Goal: Transaction & Acquisition: Purchase product/service

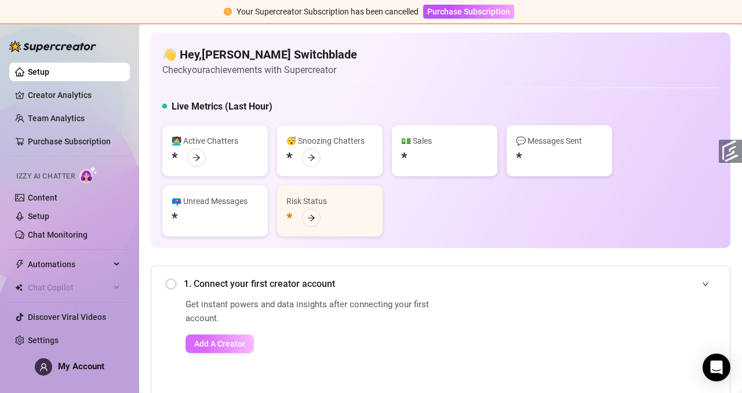
click at [205, 279] on span "Add A Creator" at bounding box center [219, 343] width 51 height 9
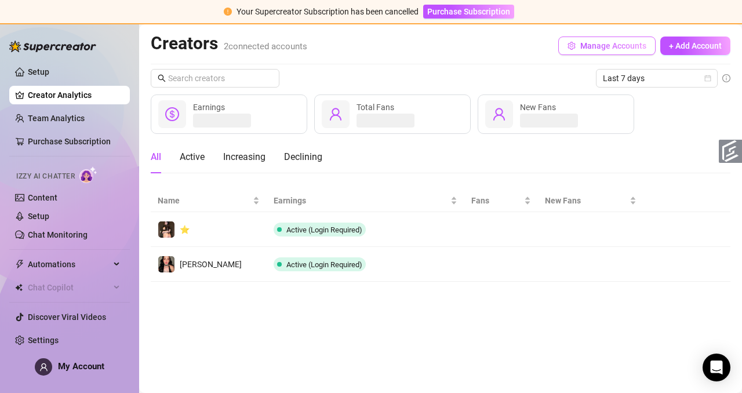
click at [319, 44] on span "Manage Accounts" at bounding box center [613, 45] width 66 height 9
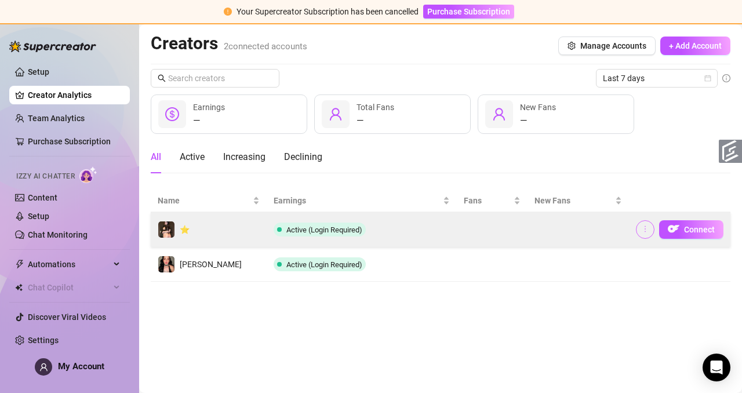
click at [319, 227] on icon "more" at bounding box center [645, 229] width 8 height 8
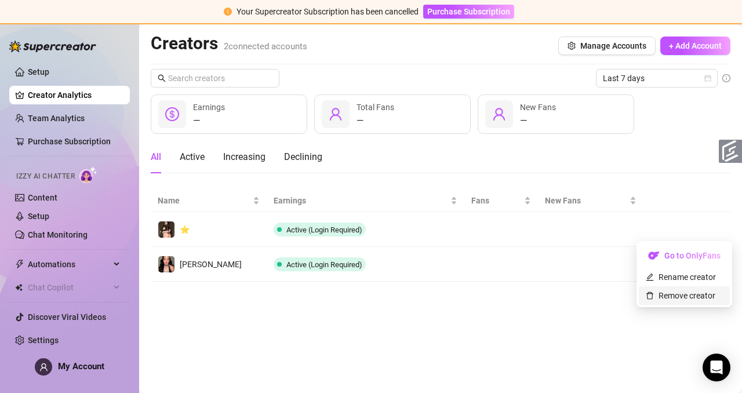
click at [319, 279] on link "Remove creator" at bounding box center [681, 295] width 70 height 9
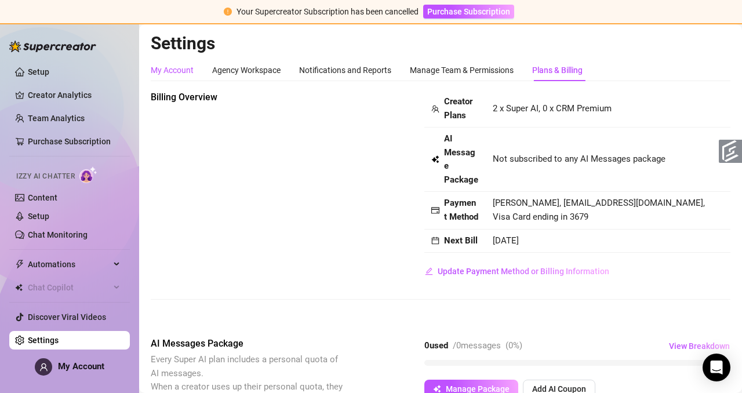
click at [180, 68] on div "My Account" at bounding box center [172, 70] width 43 height 13
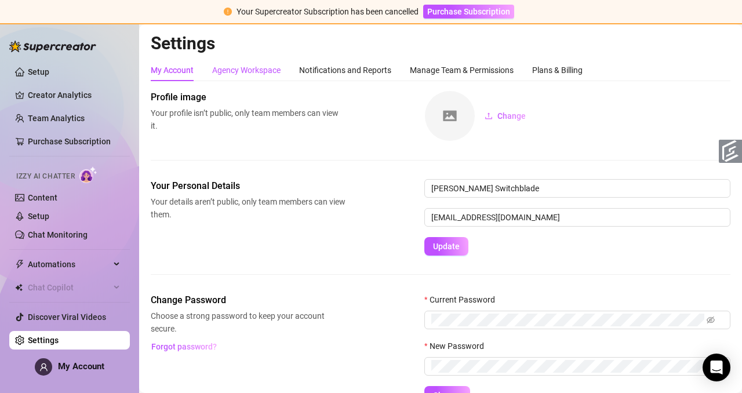
click at [238, 67] on div "Agency Workspace" at bounding box center [246, 70] width 68 height 13
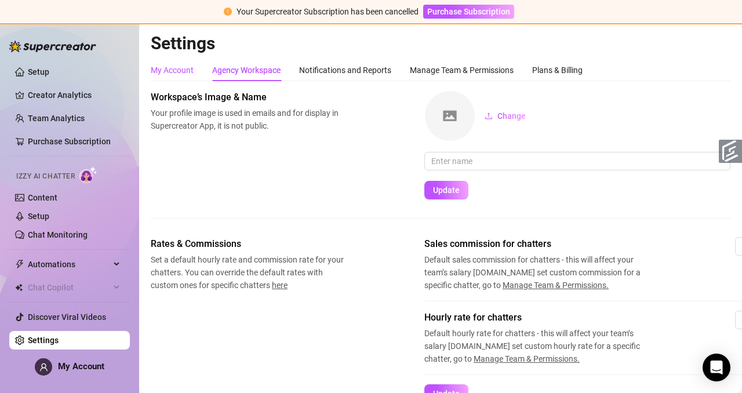
click at [183, 70] on div "My Account" at bounding box center [172, 70] width 43 height 13
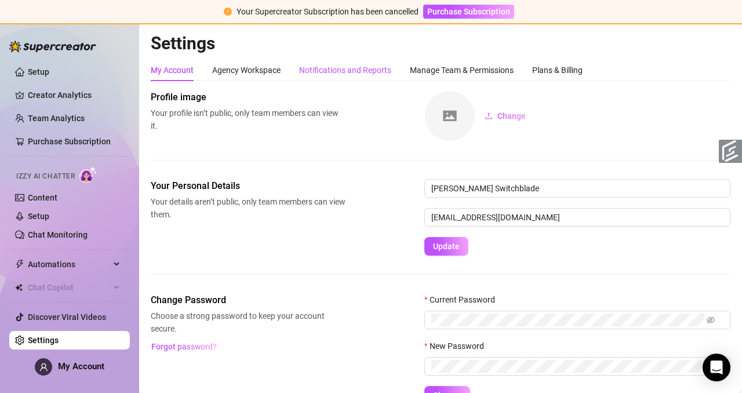
click at [318, 71] on div "Notifications and Reports" at bounding box center [345, 70] width 92 height 13
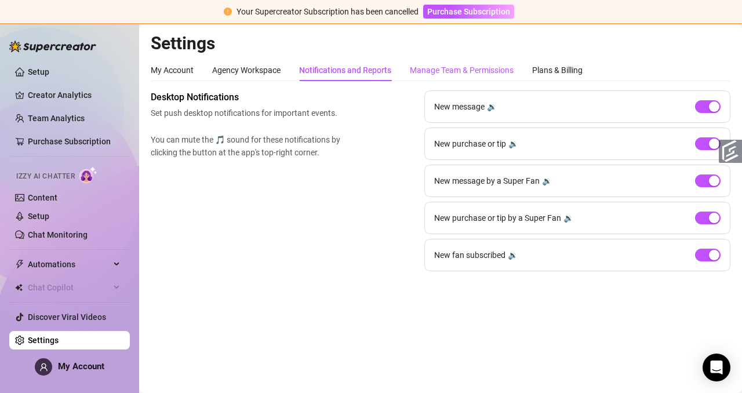
click at [319, 70] on div "Manage Team & Permissions" at bounding box center [462, 70] width 104 height 13
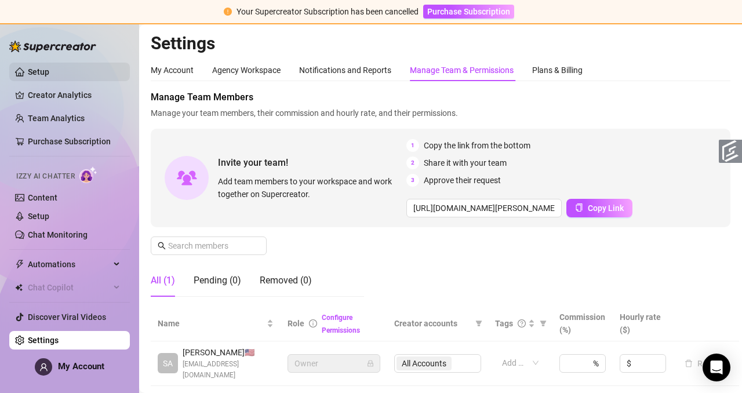
click at [48, 75] on link "Setup" at bounding box center [38, 71] width 21 height 9
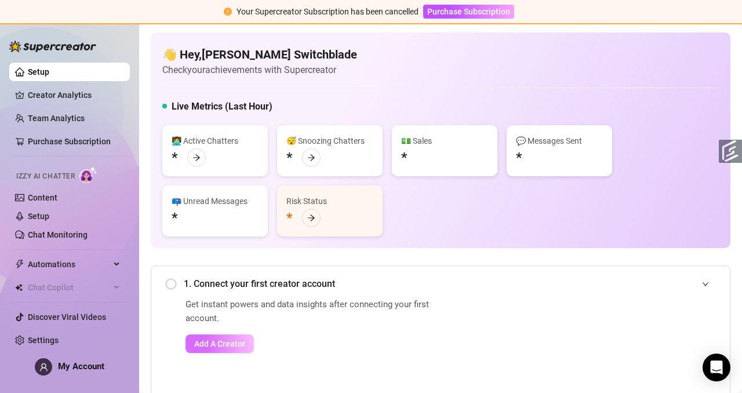
click at [224, 279] on span "Add A Creator" at bounding box center [219, 343] width 51 height 9
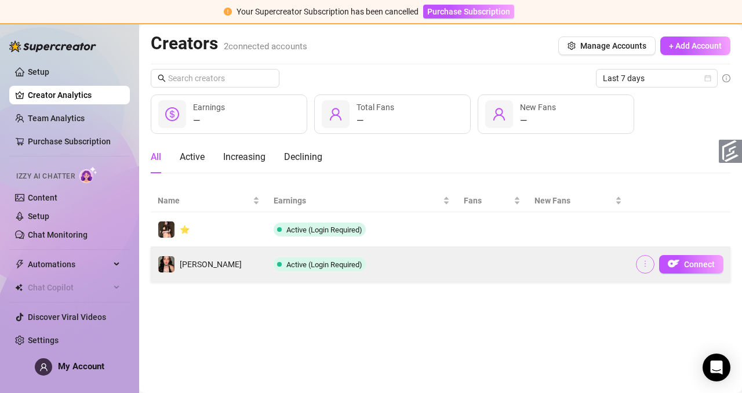
click at [319, 261] on icon "more" at bounding box center [645, 264] width 8 height 8
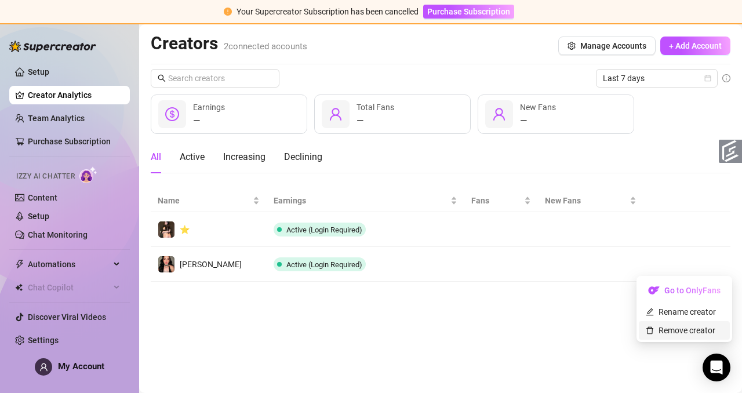
click at [319, 279] on link "Remove creator" at bounding box center [681, 330] width 70 height 9
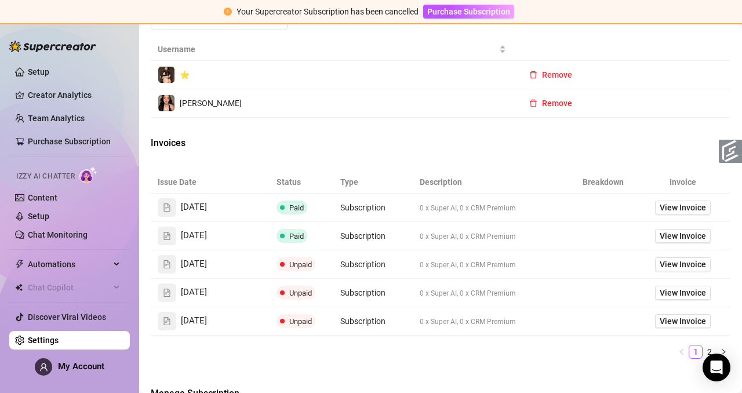
scroll to position [560, 0]
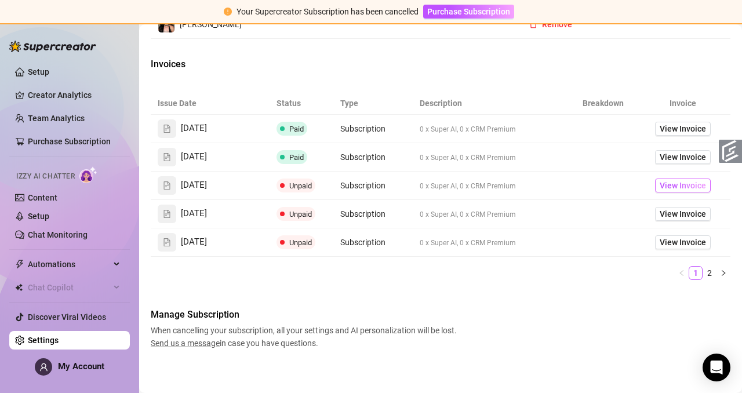
click at [319, 192] on span "View Invoice" at bounding box center [682, 185] width 46 height 13
click at [319, 29] on span "Remove" at bounding box center [557, 24] width 30 height 9
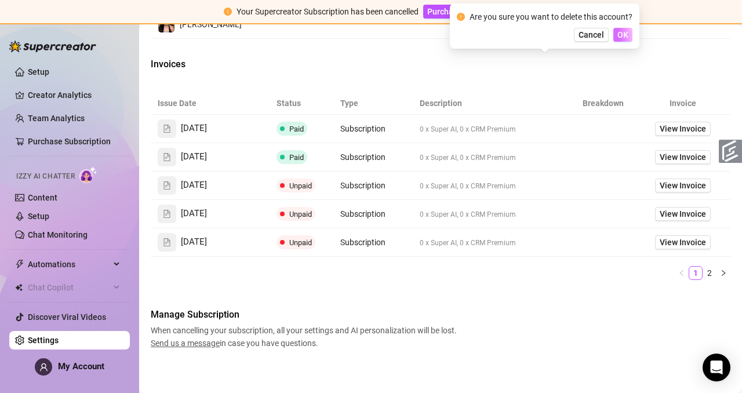
click at [319, 35] on span "OK" at bounding box center [622, 34] width 11 height 9
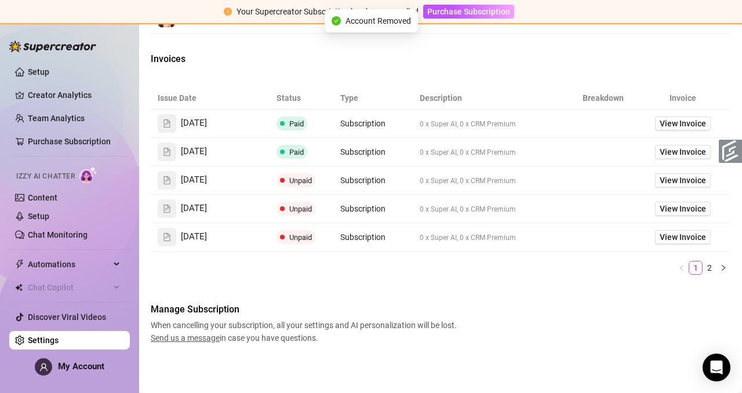
click at [319, 24] on span "Remove" at bounding box center [557, 18] width 30 height 9
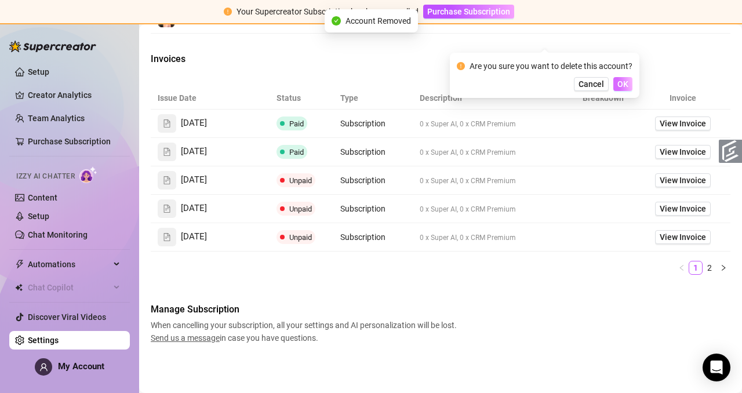
click at [319, 84] on span "OK" at bounding box center [622, 83] width 11 height 9
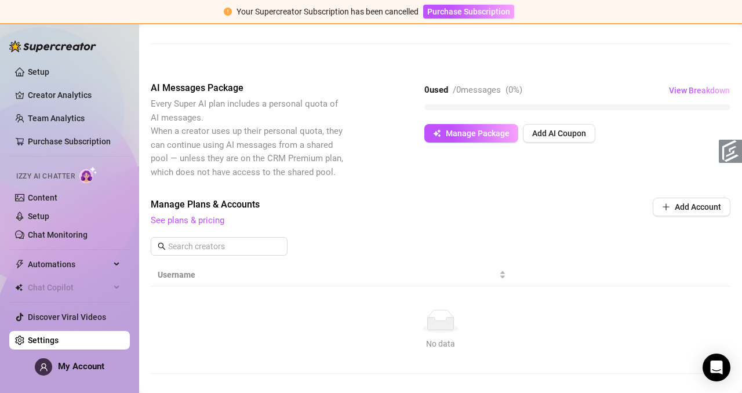
scroll to position [257, 0]
click at [319, 210] on span "Add Account" at bounding box center [698, 205] width 46 height 9
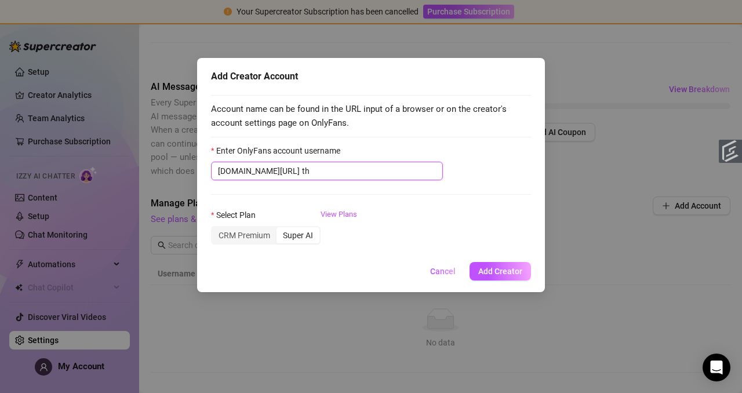
type input "t"
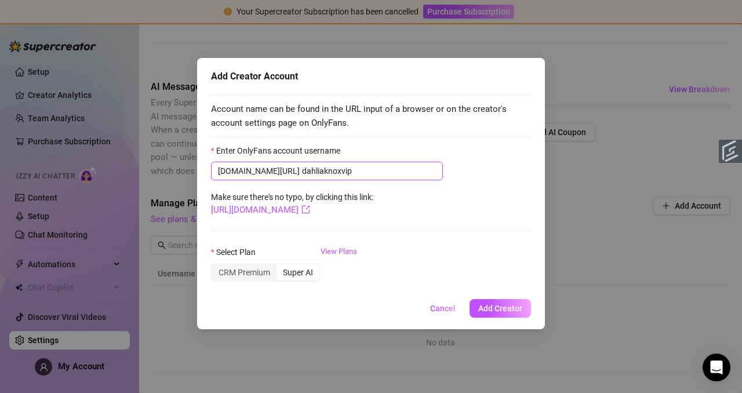
type input "dahliaknoxvip"
click at [296, 275] on div "Super AI" at bounding box center [297, 272] width 43 height 16
click at [279, 266] on input "Super AI" at bounding box center [279, 266] width 0 height 0
click at [319, 279] on span "Add Creator" at bounding box center [500, 308] width 44 height 9
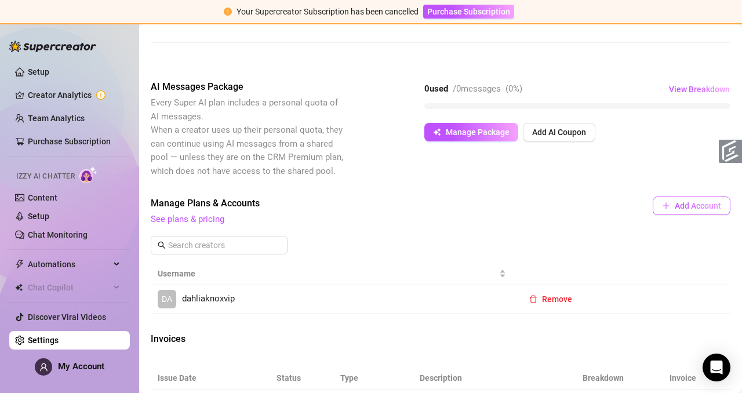
click at [319, 210] on span "Add Account" at bounding box center [698, 205] width 46 height 9
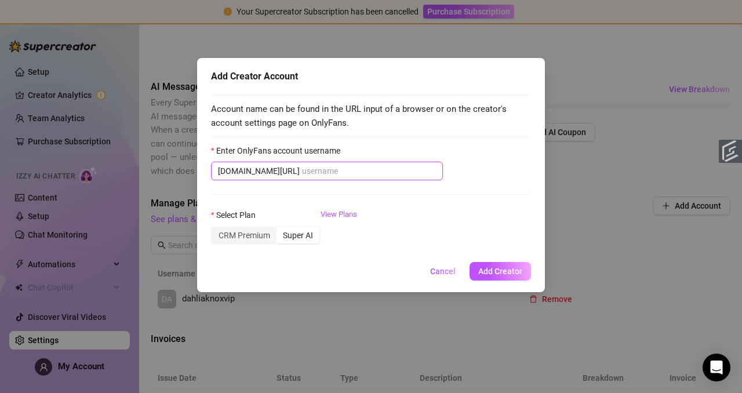
click at [311, 173] on input "Enter OnlyFans account username" at bounding box center [369, 171] width 134 height 13
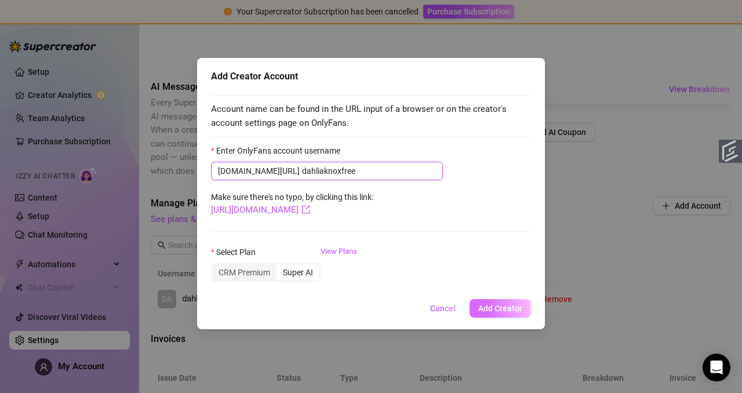
type input "dahliaknoxfree"
click at [319, 279] on span "Add Creator" at bounding box center [500, 308] width 44 height 9
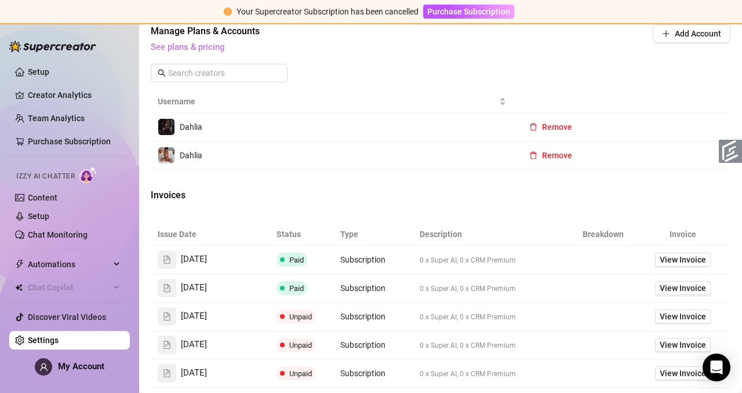
scroll to position [418, 0]
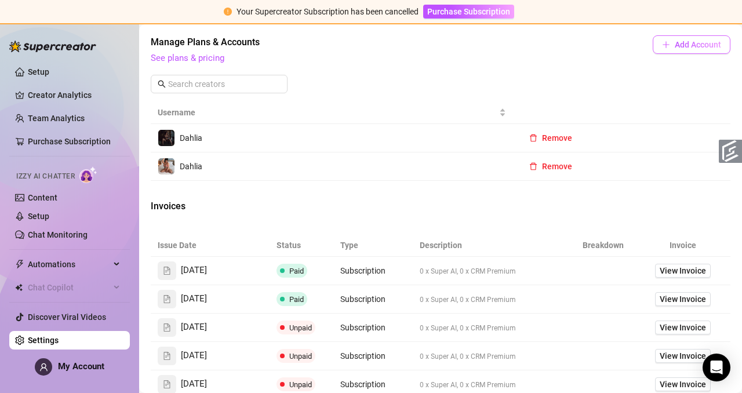
click at [319, 49] on span "Add Account" at bounding box center [698, 44] width 46 height 9
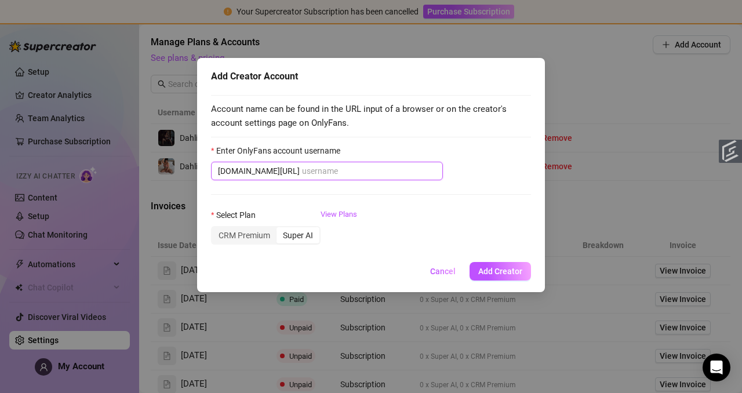
click at [319, 168] on input "Enter OnlyFans account username" at bounding box center [369, 171] width 134 height 13
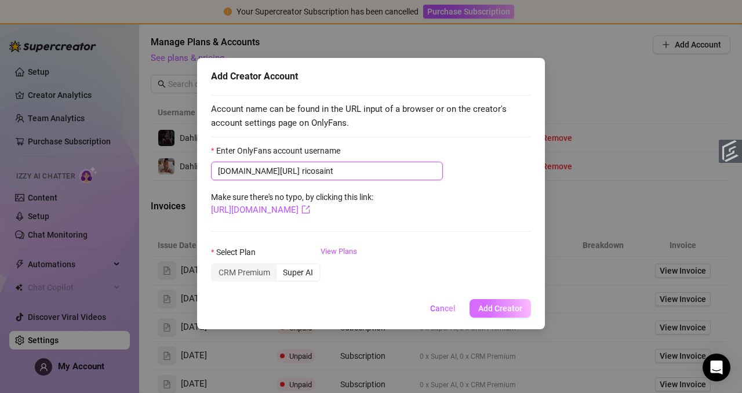
type input "ricosaint"
click at [319, 279] on span "Add Creator" at bounding box center [500, 308] width 44 height 9
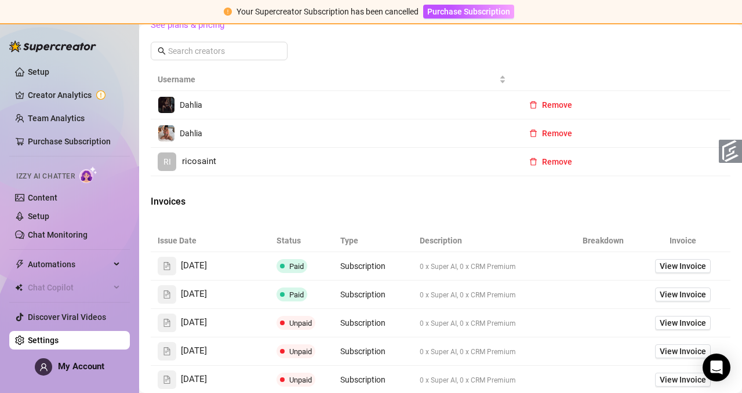
scroll to position [447, 0]
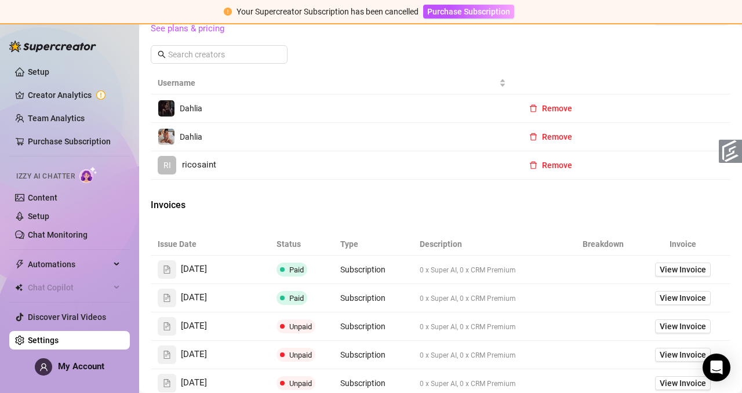
click at [319, 174] on link "RI ricosaint" at bounding box center [332, 165] width 348 height 19
click at [319, 20] on span "Add Account" at bounding box center [698, 14] width 46 height 9
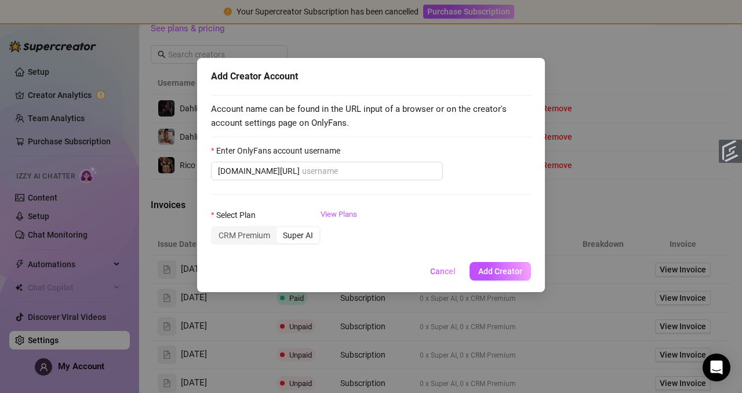
click at [319, 109] on div "Add Creator Account Account name can be found in the URL input of a browser or …" at bounding box center [371, 196] width 742 height 393
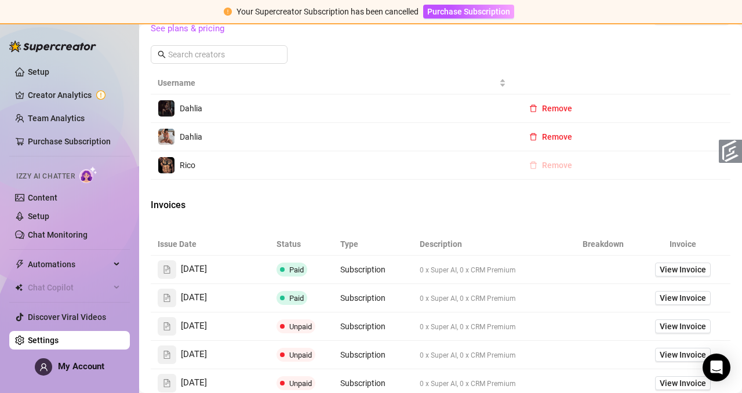
click at [319, 170] on span "Remove" at bounding box center [557, 165] width 30 height 9
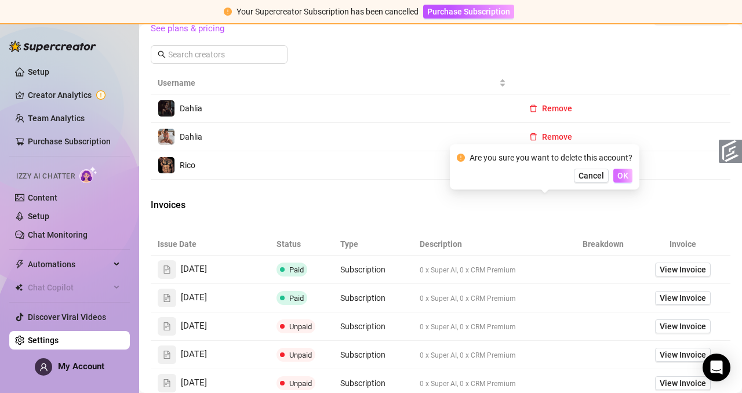
click at [319, 176] on span "OK" at bounding box center [622, 175] width 11 height 9
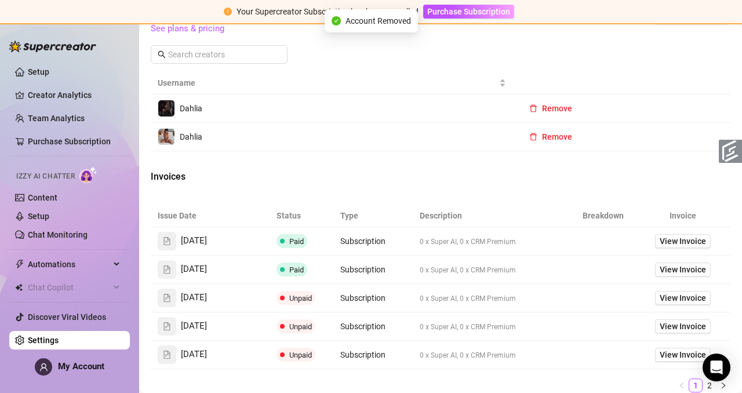
click at [319, 24] on button "Add Account" at bounding box center [691, 15] width 78 height 19
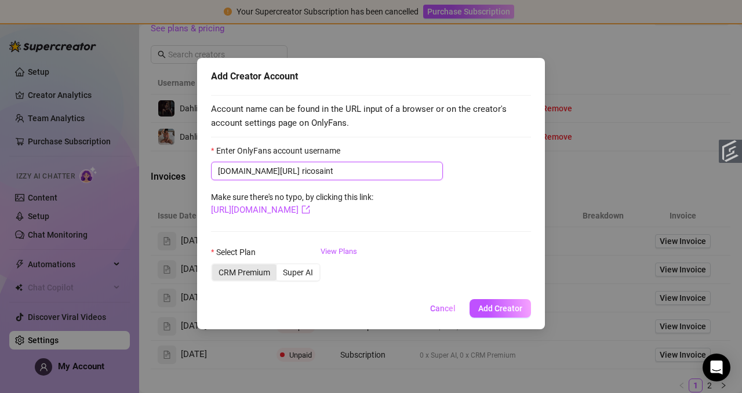
type input "ricosaint"
click at [244, 275] on div "CRM Premium" at bounding box center [244, 272] width 64 height 16
click at [215, 266] on input "CRM Premium" at bounding box center [215, 266] width 0 height 0
click at [319, 250] on link "View Plans" at bounding box center [338, 269] width 37 height 46
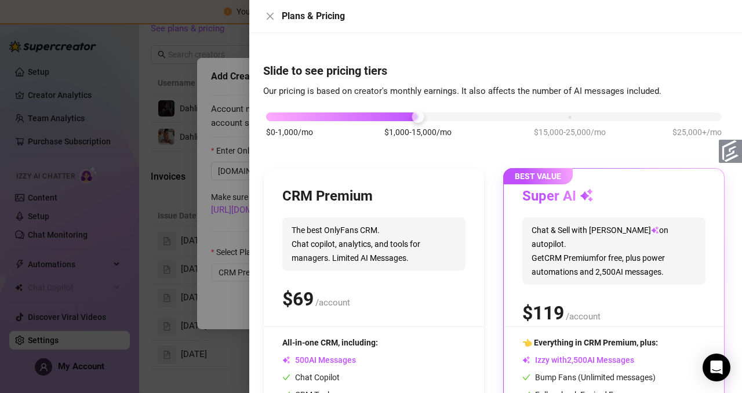
click at [277, 112] on div "$0-1,000/mo $1,000-15,000/mo $15,000-25,000/mo $25,000+/mo" at bounding box center [493, 113] width 455 height 7
click at [319, 273] on div "CRM Premium The best OnlyFans CRM. Chat copilot, analytics, and tools for manag…" at bounding box center [373, 256] width 183 height 139
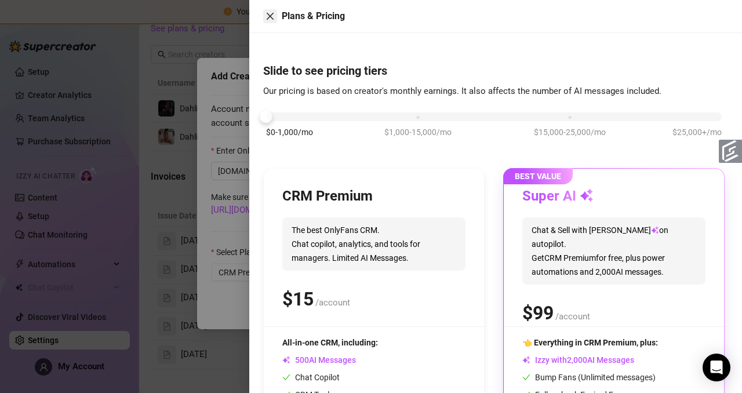
click at [267, 17] on icon "close" at bounding box center [269, 16] width 9 height 9
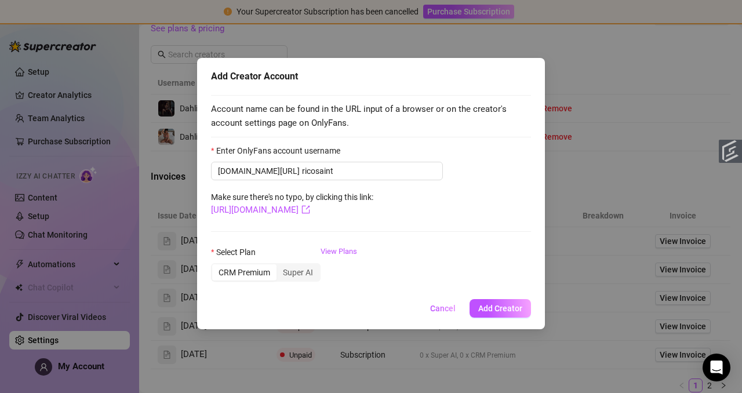
click at [240, 271] on div "CRM Premium" at bounding box center [244, 272] width 64 height 16
click at [215, 266] on input "CRM Premium" at bounding box center [215, 266] width 0 height 0
click at [319, 279] on span "Add Creator" at bounding box center [500, 308] width 44 height 9
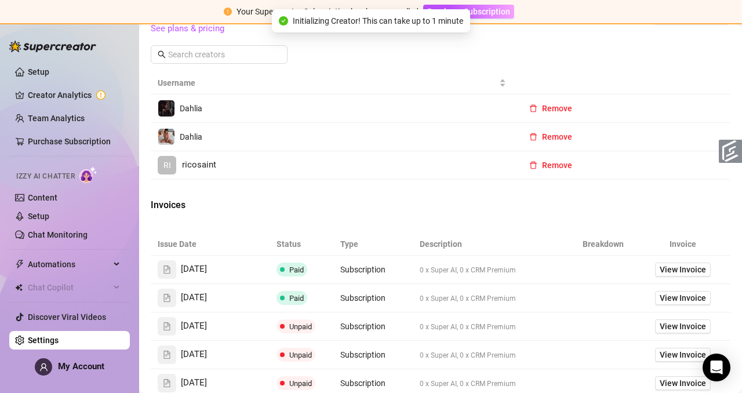
click at [319, 151] on td "Dahlia" at bounding box center [332, 137] width 362 height 28
click at [196, 141] on span "Dahlia" at bounding box center [191, 136] width 23 height 9
click at [256, 151] on td "Dahlia" at bounding box center [332, 137] width 362 height 28
click at [319, 151] on td "Remove" at bounding box center [621, 137] width 217 height 28
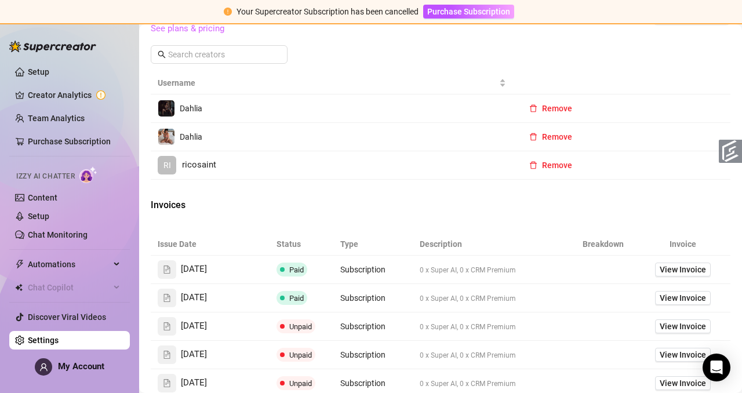
click at [185, 34] on link "See plans & pricing" at bounding box center [188, 28] width 74 height 10
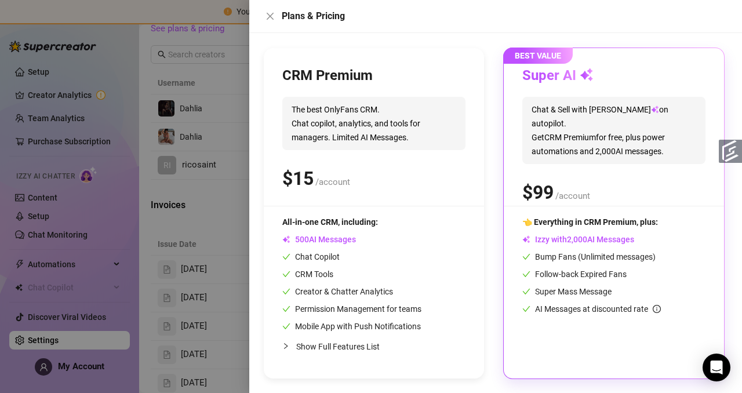
scroll to position [0, 0]
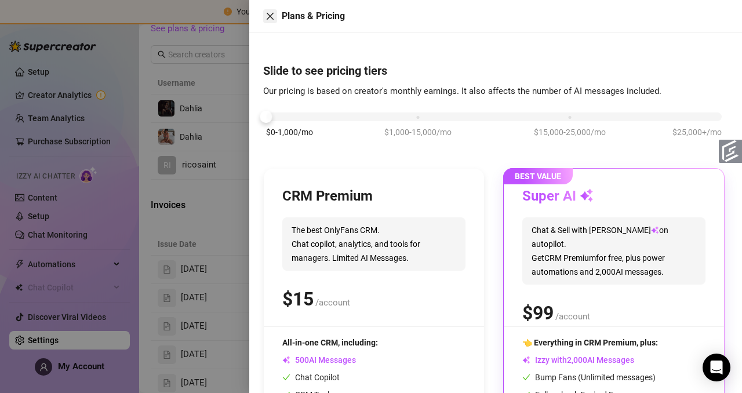
click at [268, 16] on icon "close" at bounding box center [269, 16] width 9 height 9
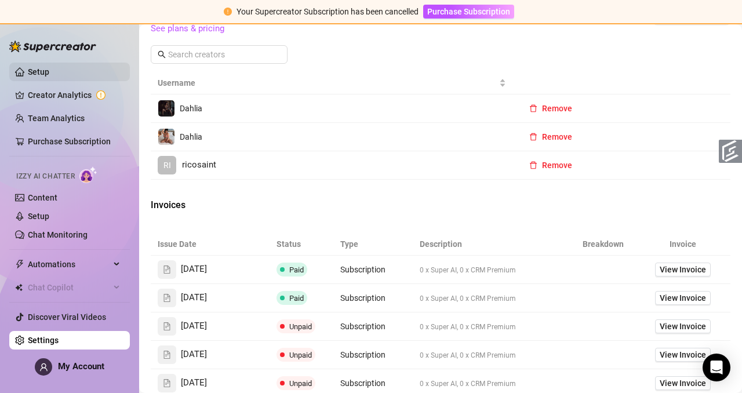
click at [43, 67] on link "Setup" at bounding box center [38, 71] width 21 height 9
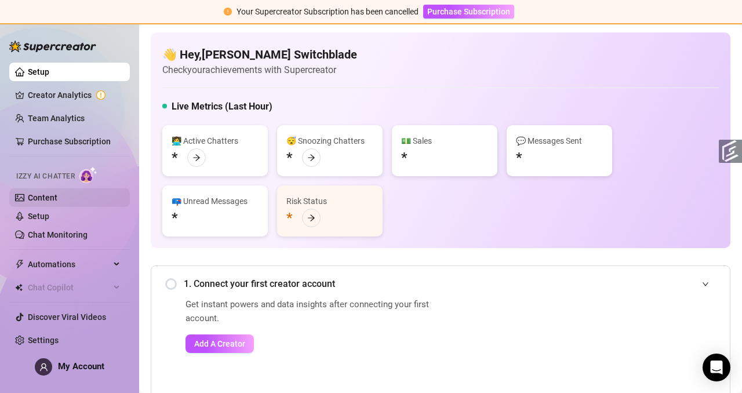
click at [48, 199] on link "Content" at bounding box center [43, 197] width 30 height 9
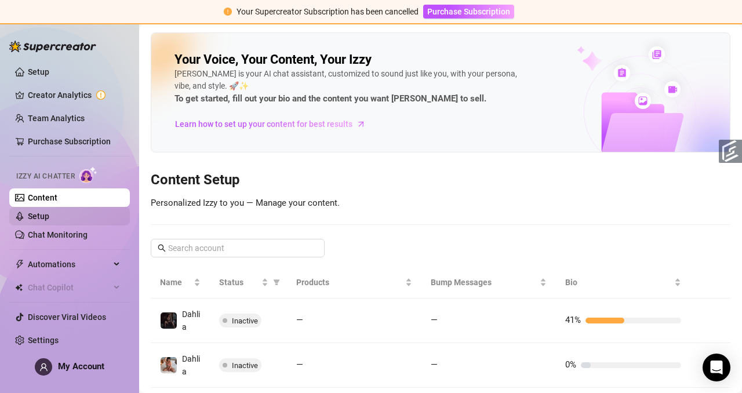
click at [47, 217] on link "Setup" at bounding box center [38, 216] width 21 height 9
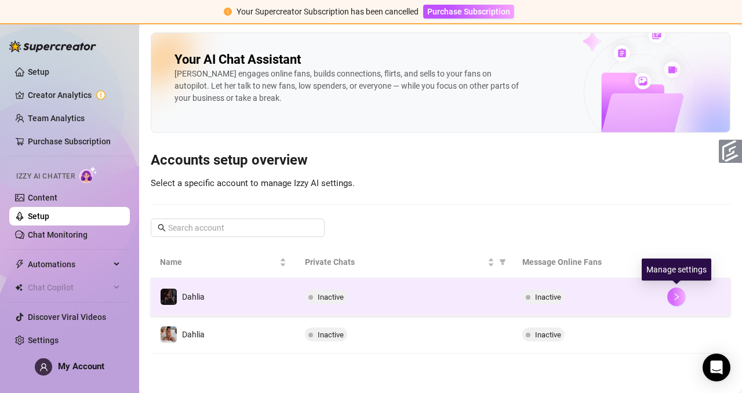
click at [319, 279] on icon "right" at bounding box center [676, 297] width 8 height 8
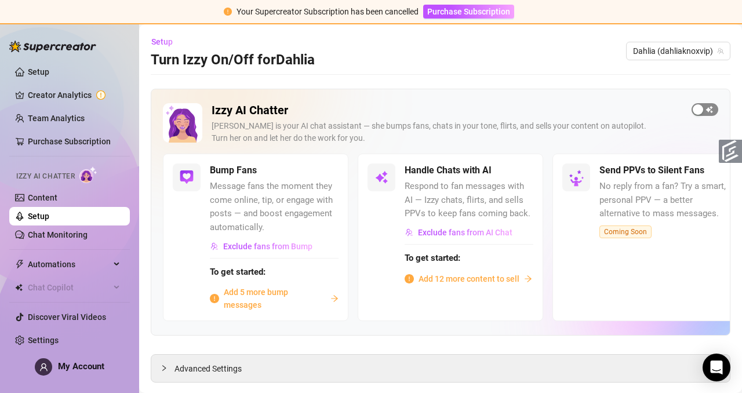
click at [319, 112] on span "button" at bounding box center [704, 109] width 27 height 13
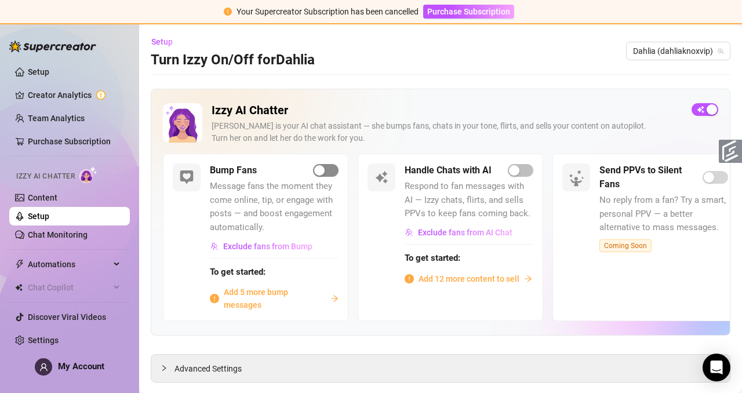
click at [319, 174] on div "button" at bounding box center [319, 170] width 10 height 10
click at [319, 169] on div "button" at bounding box center [514, 170] width 10 height 10
click at [319, 53] on icon "team" at bounding box center [720, 51] width 6 height 6
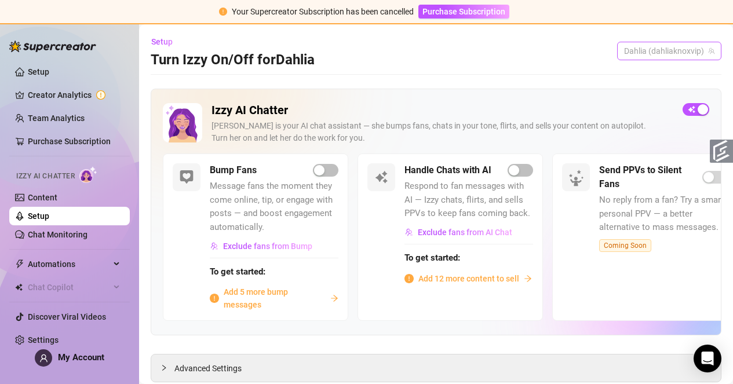
click at [319, 53] on span "Dahlia (dahliaknoxvip)" at bounding box center [669, 50] width 90 height 17
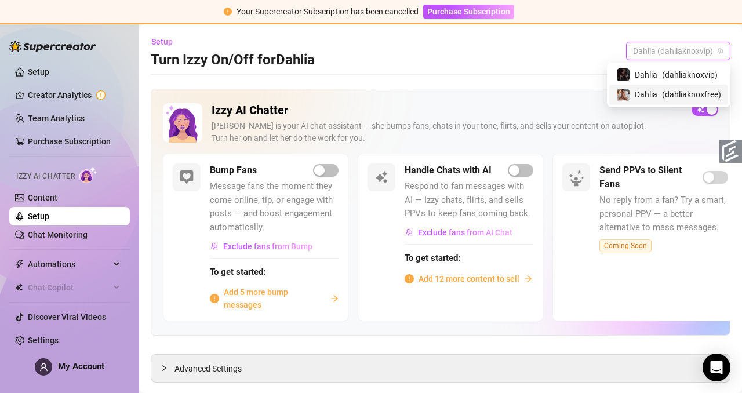
click at [319, 98] on span "( dahliaknoxfree )" at bounding box center [691, 94] width 59 height 13
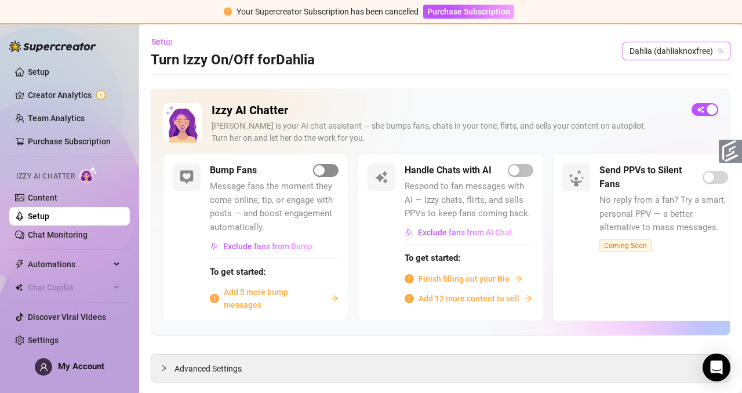
click at [319, 174] on span "button" at bounding box center [325, 170] width 25 height 13
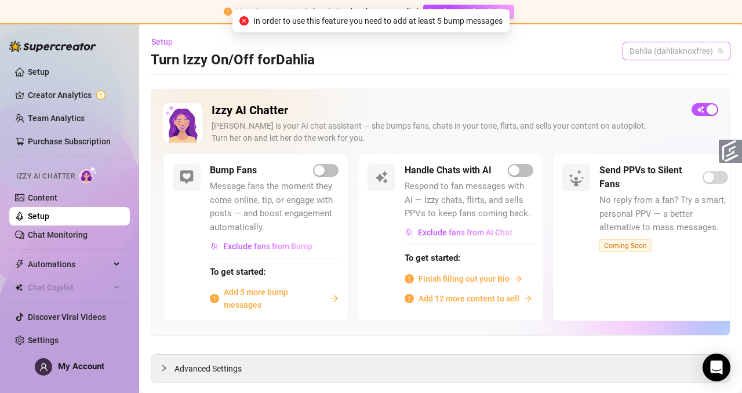
click at [319, 53] on span "Dahlia (dahliaknoxfree)" at bounding box center [676, 50] width 94 height 17
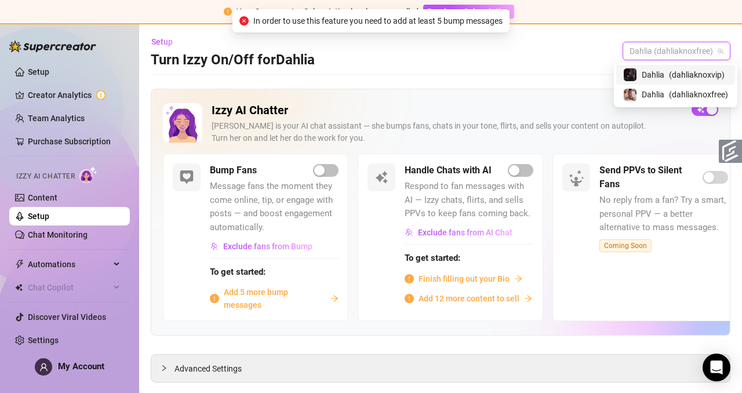
click at [319, 71] on span "Dahlia" at bounding box center [652, 74] width 23 height 13
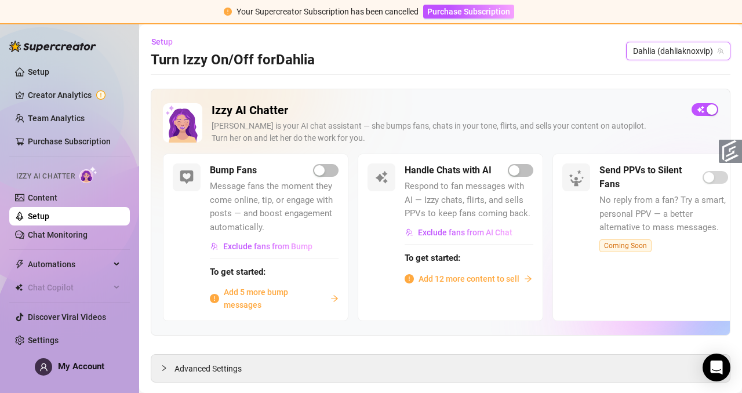
scroll to position [24, 0]
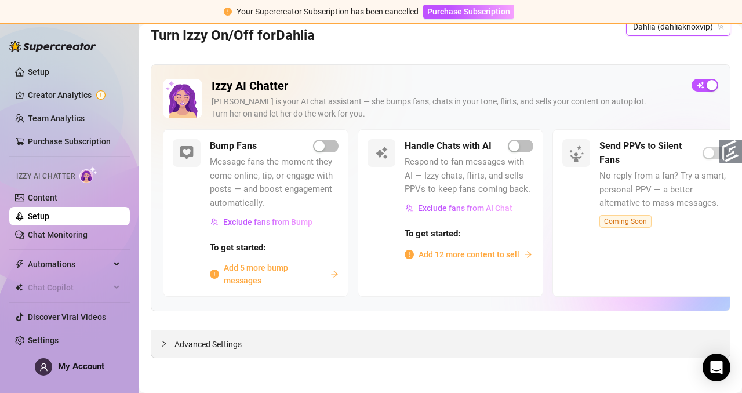
click at [319, 279] on div "Advanced Settings" at bounding box center [440, 343] width 578 height 27
click at [191, 279] on span "Advanced Settings" at bounding box center [207, 344] width 67 height 13
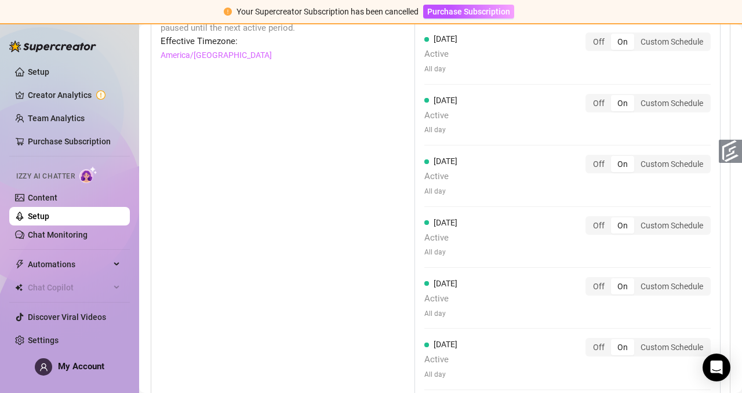
scroll to position [1253, 0]
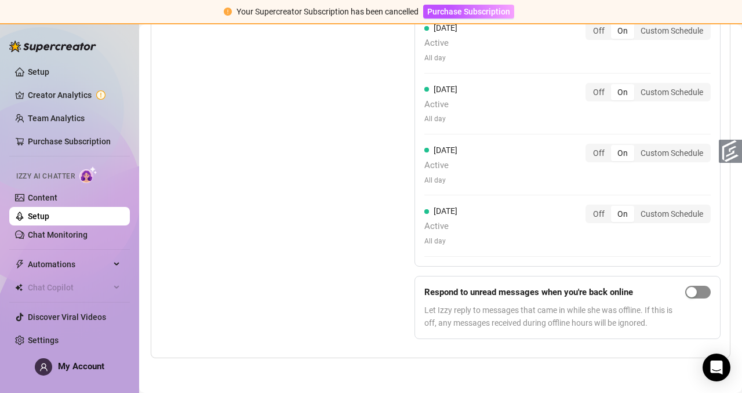
click at [319, 279] on div "button" at bounding box center [691, 292] width 10 height 10
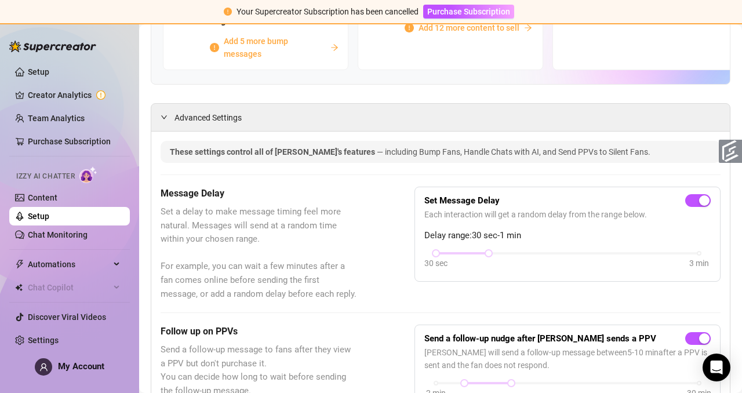
scroll to position [13, 0]
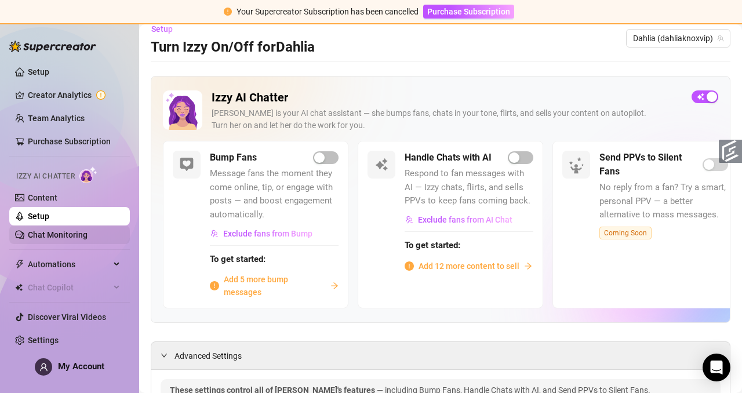
click at [45, 238] on link "Chat Monitoring" at bounding box center [58, 234] width 60 height 9
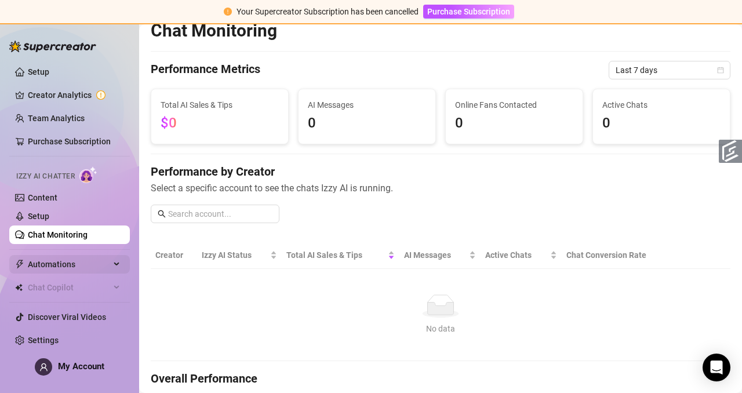
click at [41, 265] on span "Automations" at bounding box center [69, 264] width 82 height 19
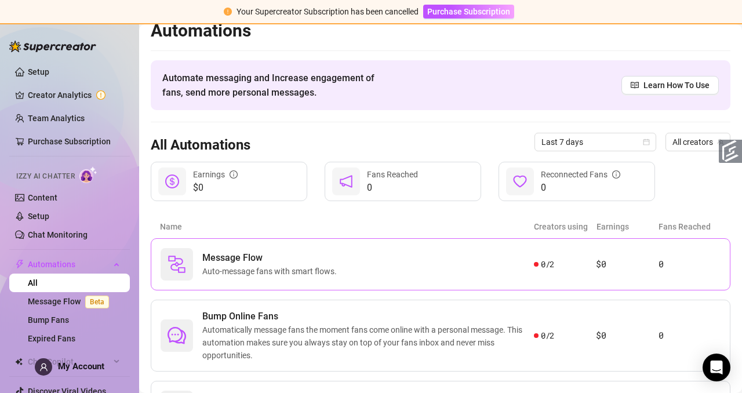
click at [285, 276] on span "Auto-message fans with smart flows." at bounding box center [271, 271] width 139 height 13
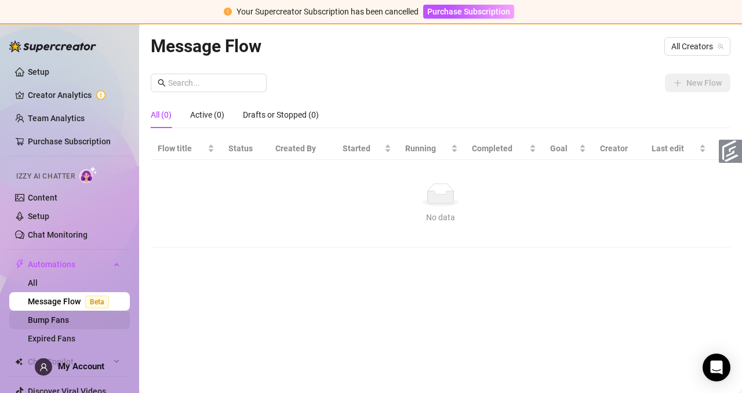
click at [47, 279] on link "Bump Fans" at bounding box center [48, 319] width 41 height 9
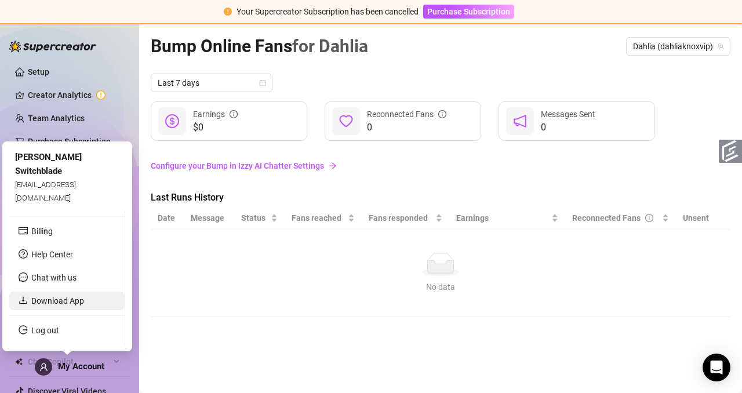
click at [57, 279] on link "Download App" at bounding box center [57, 300] width 53 height 9
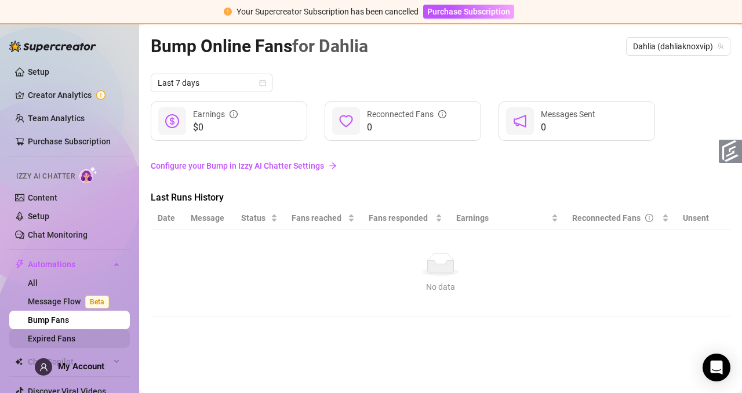
click at [45, 279] on link "Expired Fans" at bounding box center [52, 338] width 48 height 9
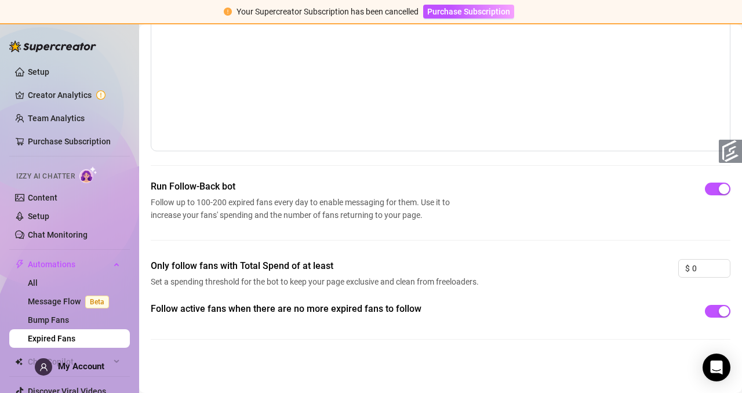
scroll to position [35, 0]
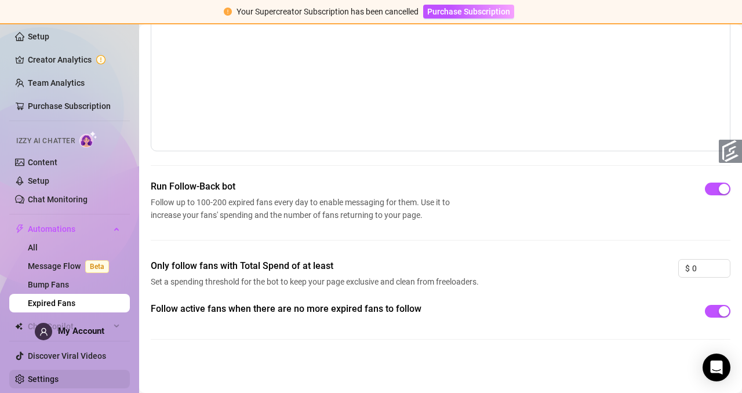
click at [28, 279] on link "Settings" at bounding box center [43, 378] width 31 height 9
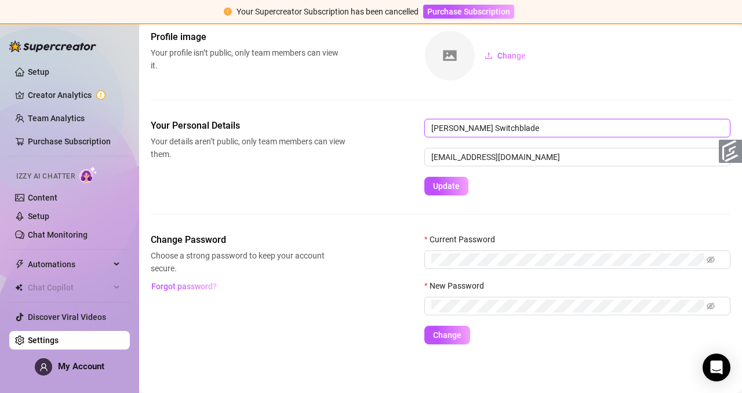
drag, startPoint x: 520, startPoint y: 125, endPoint x: 332, endPoint y: 128, distance: 188.3
click at [319, 128] on div "Your Personal Details Your details aren’t public, only team members can view th…" at bounding box center [440, 157] width 579 height 76
type input "[PERSON_NAME]"
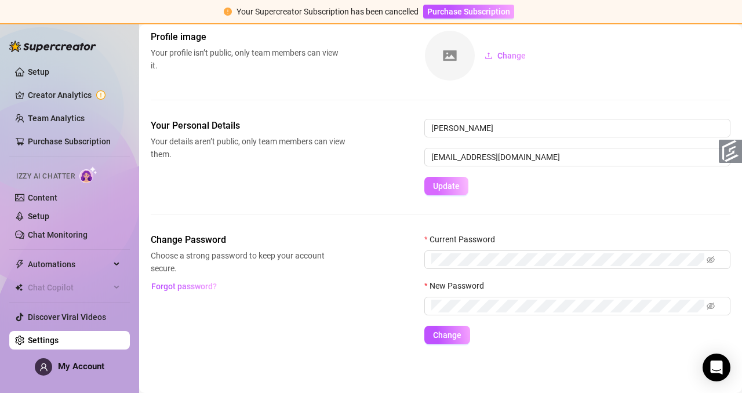
click at [319, 188] on span "Update" at bounding box center [446, 185] width 27 height 9
click at [46, 198] on link "Content" at bounding box center [43, 197] width 30 height 9
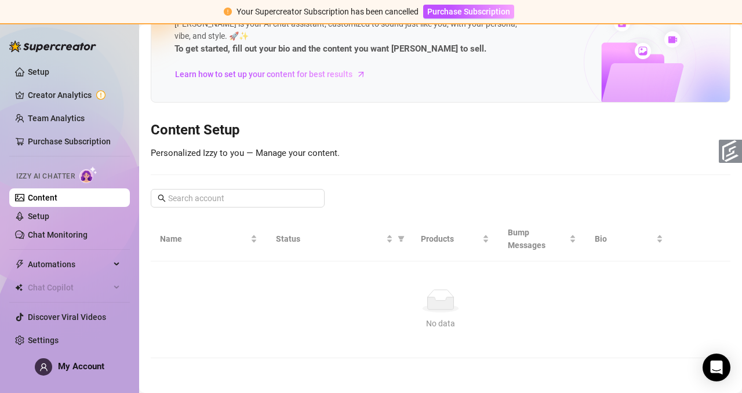
scroll to position [30, 0]
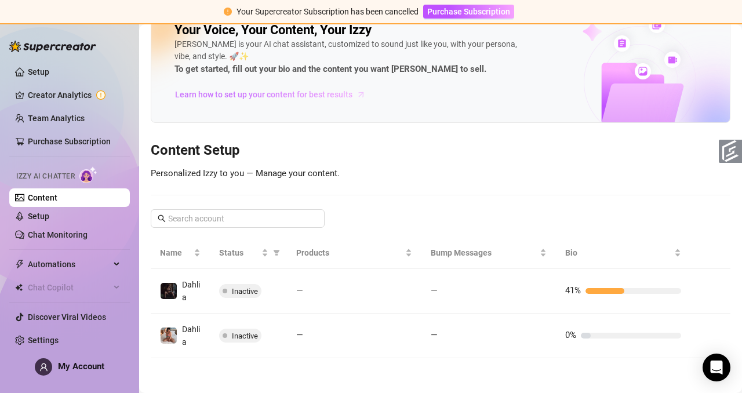
click at [228, 96] on span "Learn how to set up your content for best results" at bounding box center [263, 94] width 177 height 13
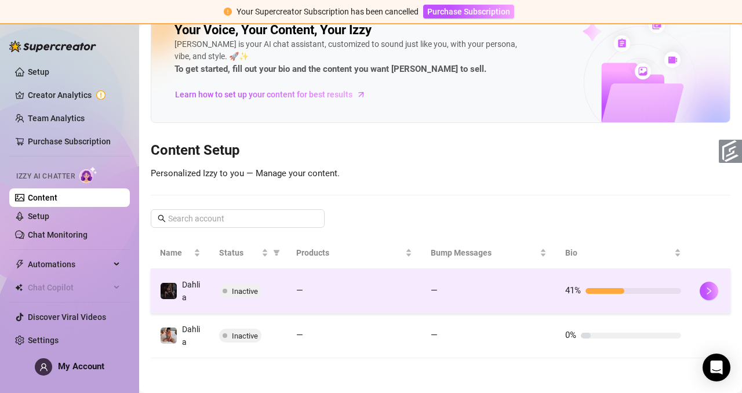
click at [319, 279] on div "—" at bounding box center [354, 291] width 116 height 14
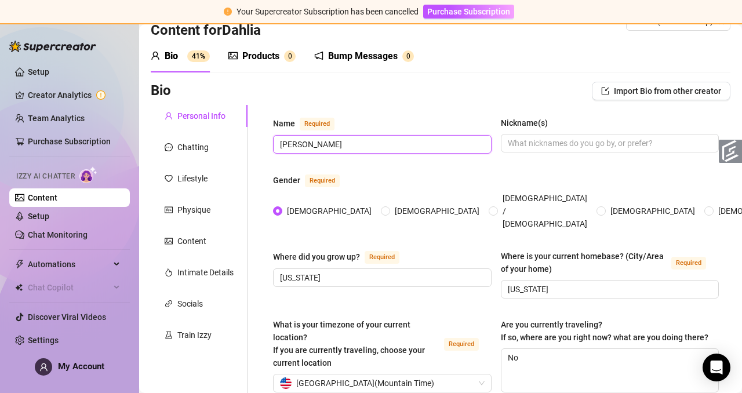
drag, startPoint x: 315, startPoint y: 144, endPoint x: 264, endPoint y: 144, distance: 51.6
type input "Dahlia"
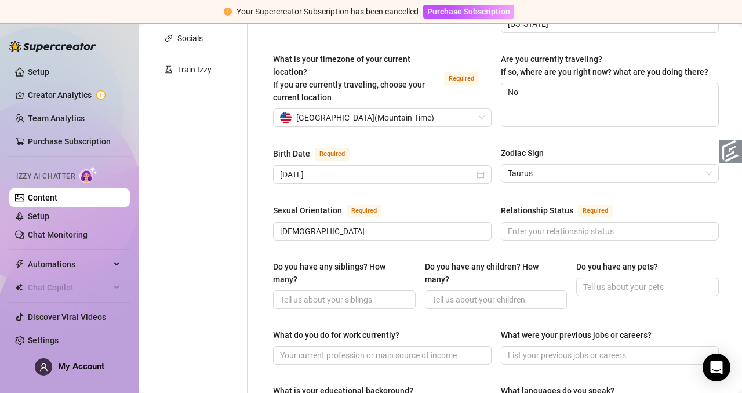
scroll to position [311, 0]
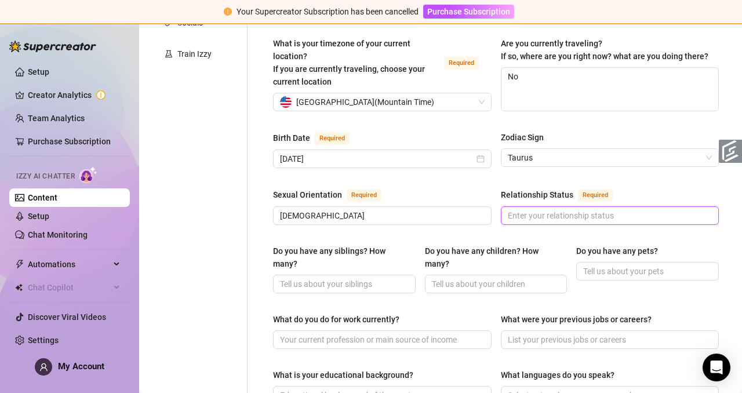
click at [319, 209] on input "Relationship Status Required" at bounding box center [609, 215] width 202 height 13
click at [319, 93] on span "[GEOGRAPHIC_DATA] ( Mountain Time )" at bounding box center [365, 101] width 138 height 17
type input "Married"
click at [319, 93] on span "[GEOGRAPHIC_DATA] ( Mountain Time )" at bounding box center [365, 101] width 138 height 17
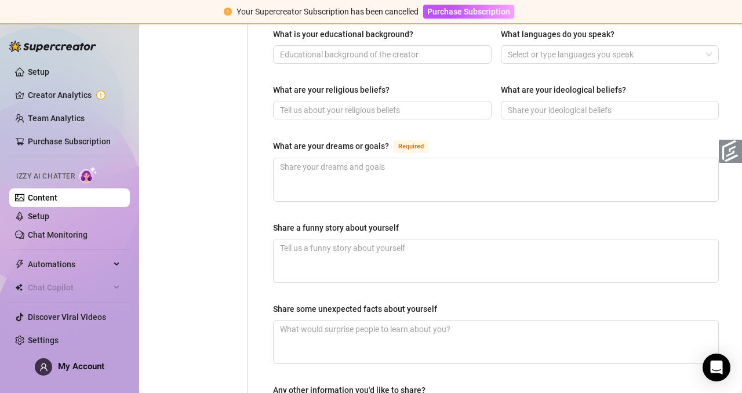
scroll to position [804, 0]
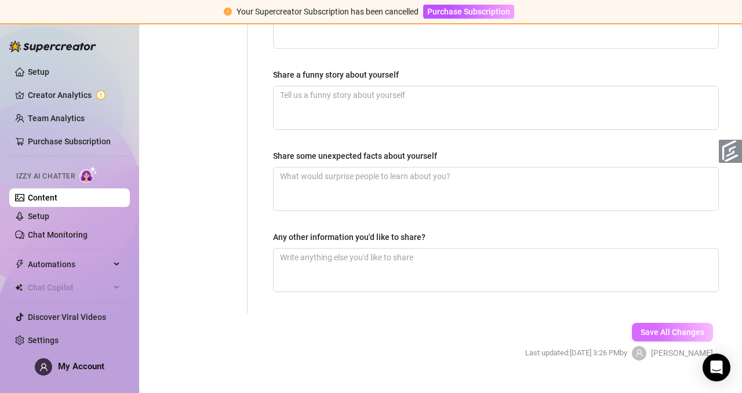
click at [319, 279] on button "Save All Changes" at bounding box center [672, 332] width 81 height 19
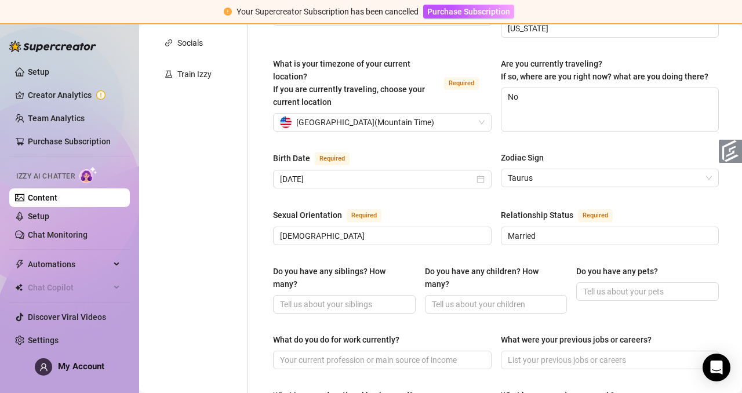
scroll to position [294, 0]
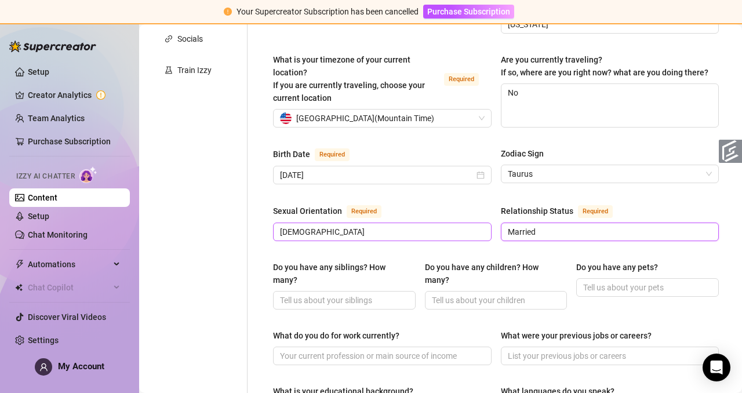
drag, startPoint x: 542, startPoint y: 209, endPoint x: 455, endPoint y: 212, distance: 86.4
click at [319, 212] on div "Sexual Orientation Required [DEMOGRAPHIC_DATA] Relationship Status Required Mar…" at bounding box center [496, 228] width 446 height 48
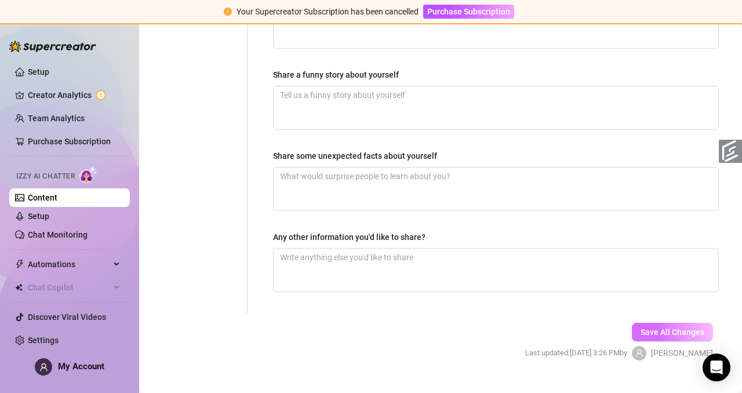
type input "Single"
click at [319, 279] on span "Save All Changes" at bounding box center [672, 331] width 64 height 9
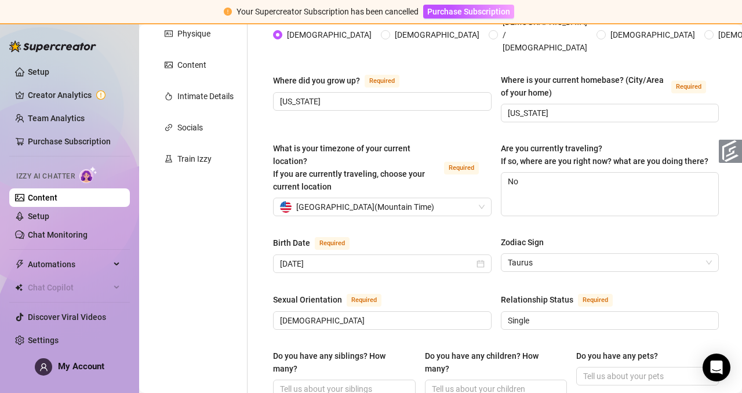
scroll to position [200, 0]
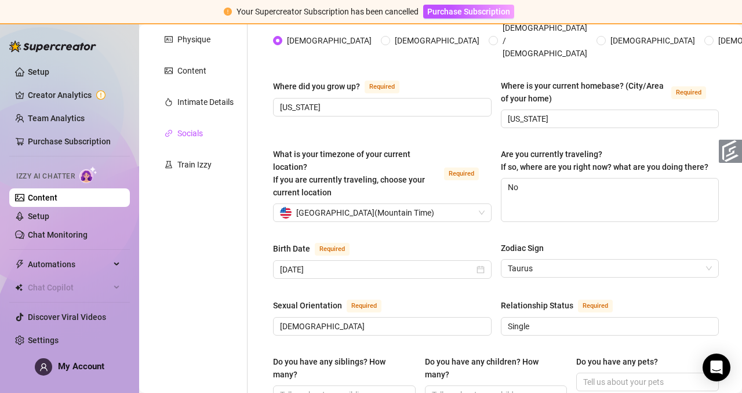
click at [191, 133] on div "Socials" at bounding box center [189, 133] width 25 height 13
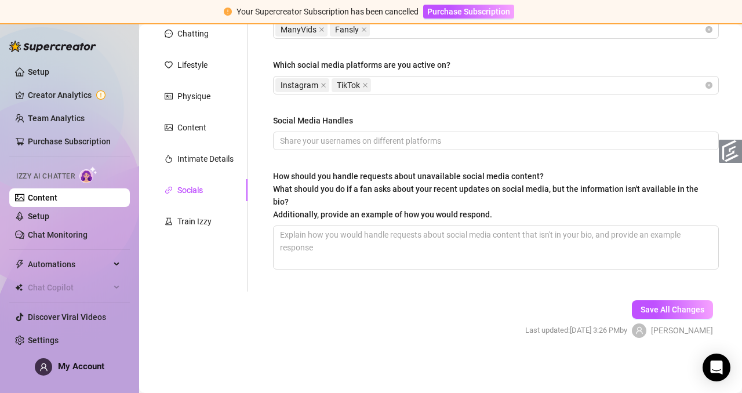
scroll to position [143, 0]
click at [319, 28] on icon "close" at bounding box center [321, 29] width 5 height 5
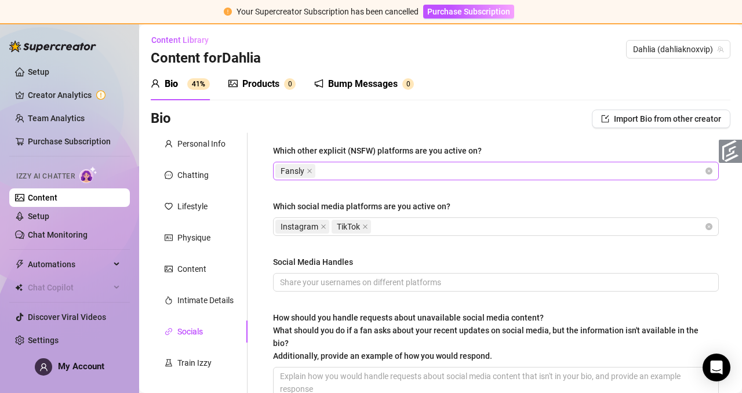
scroll to position [0, 0]
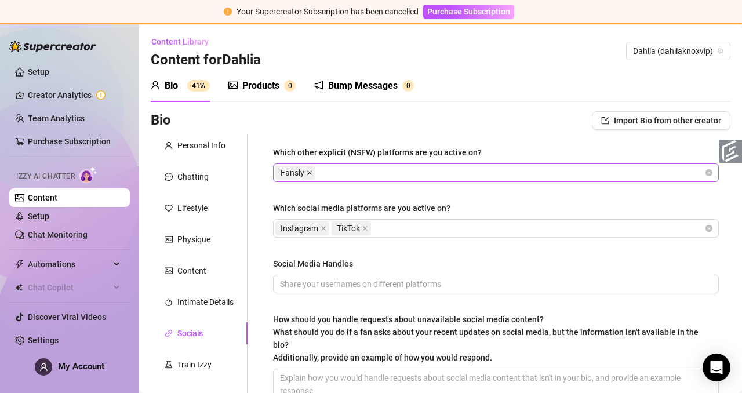
click at [309, 173] on icon "close" at bounding box center [309, 172] width 5 height 5
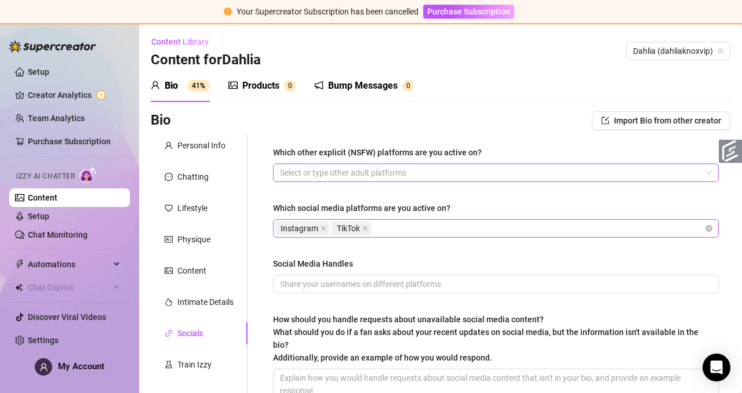
click at [319, 227] on div "Instagram TikTok" at bounding box center [489, 228] width 429 height 16
click at [319, 212] on div "Which social media platforms are you active on?" at bounding box center [496, 210] width 446 height 17
click at [319, 279] on div "Which other explicit (NSFW) platforms are you active on? Select or type other a…" at bounding box center [496, 284] width 446 height 277
click at [319, 279] on input "Social Media Handles" at bounding box center [494, 284] width 429 height 13
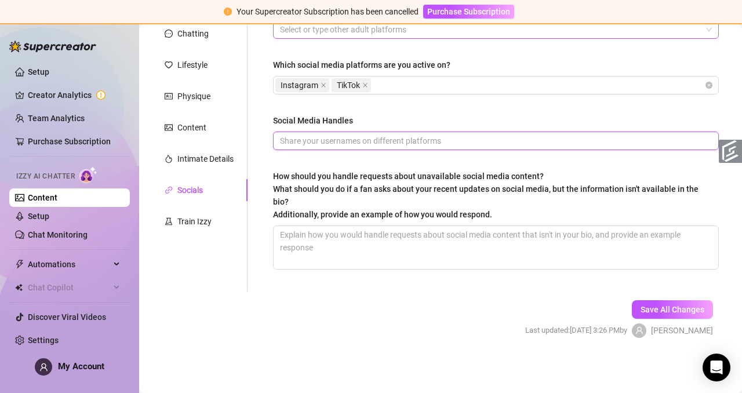
scroll to position [12, 0]
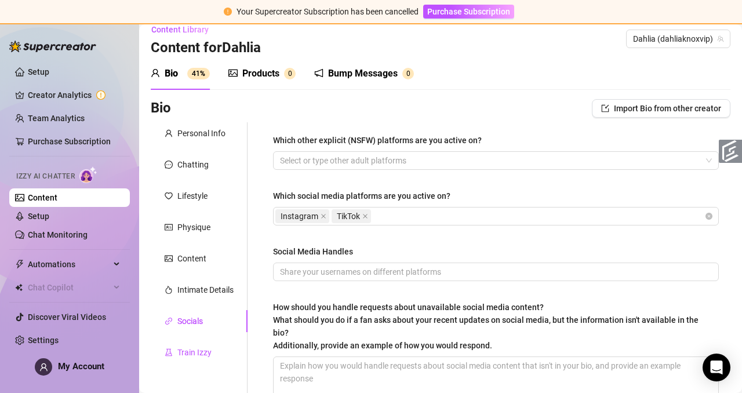
click at [196, 279] on div "Train Izzy" at bounding box center [194, 352] width 34 height 13
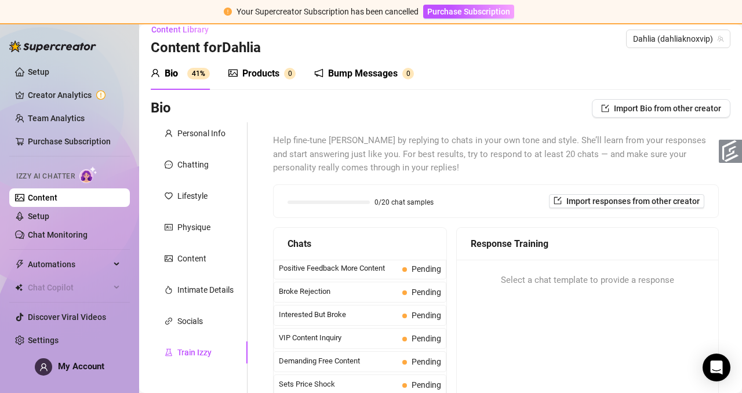
scroll to position [219, 0]
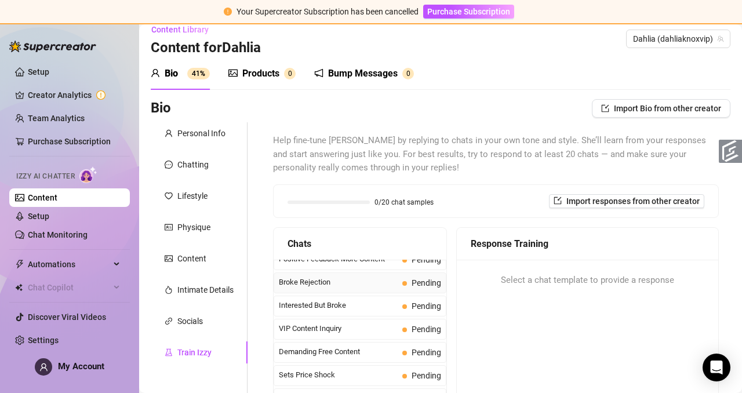
click at [319, 279] on span "Broke Rejection" at bounding box center [338, 282] width 119 height 12
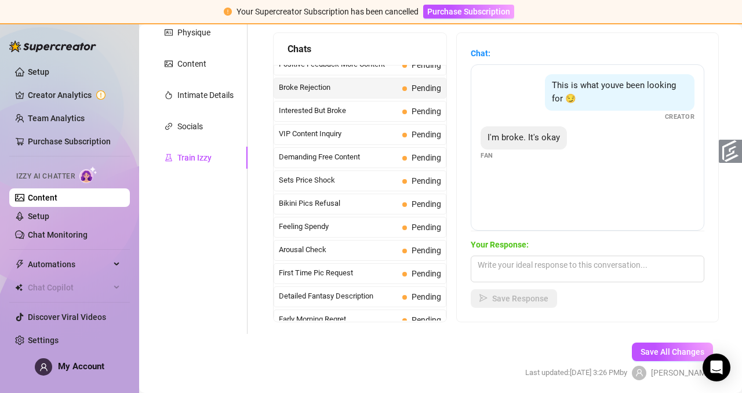
scroll to position [214, 0]
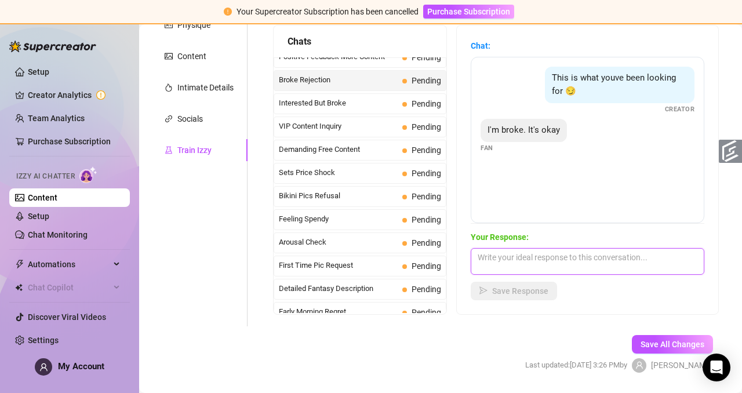
click at [319, 258] on textarea at bounding box center [588, 261] width 234 height 27
click at [319, 176] on span "Sets Price Shock" at bounding box center [338, 173] width 119 height 12
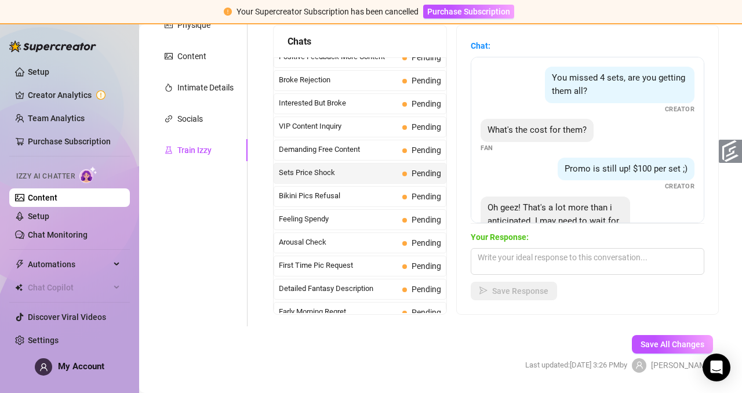
scroll to position [49, 0]
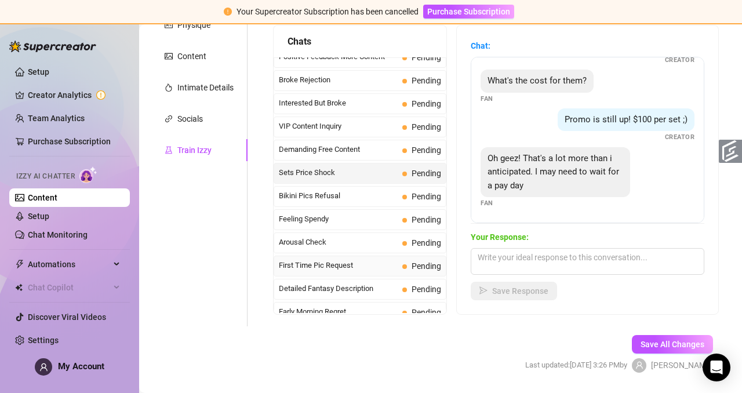
click at [319, 265] on span "First Time Pic Request" at bounding box center [338, 266] width 119 height 12
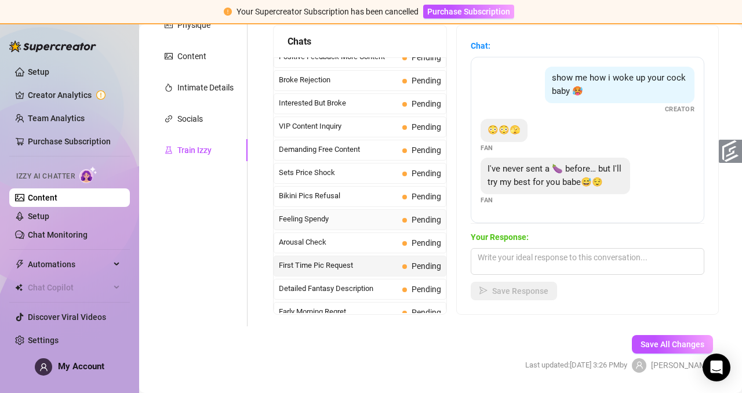
click at [319, 216] on span "Feeling Spendy" at bounding box center [338, 219] width 119 height 12
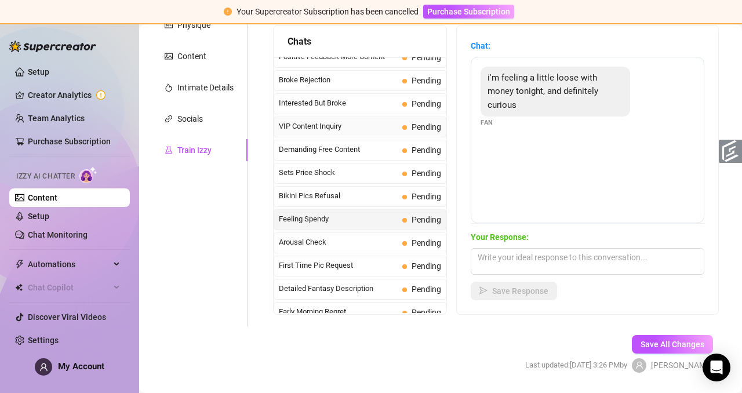
click at [319, 127] on span "VIP Content Inquiry" at bounding box center [338, 127] width 119 height 12
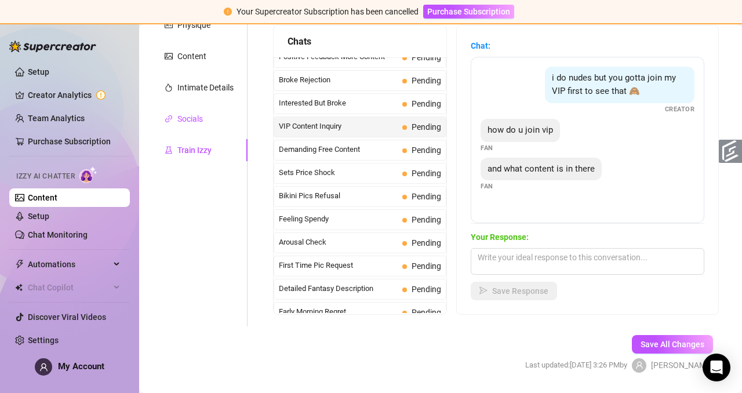
click at [199, 117] on div "Socials" at bounding box center [189, 118] width 25 height 13
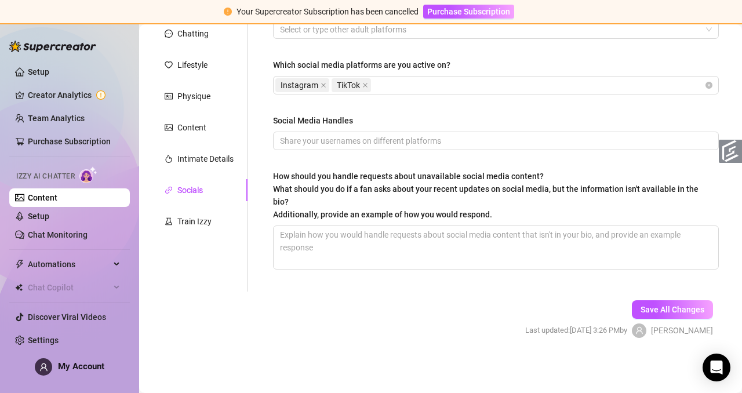
scroll to position [143, 0]
click at [49, 70] on link "Setup" at bounding box center [38, 71] width 21 height 9
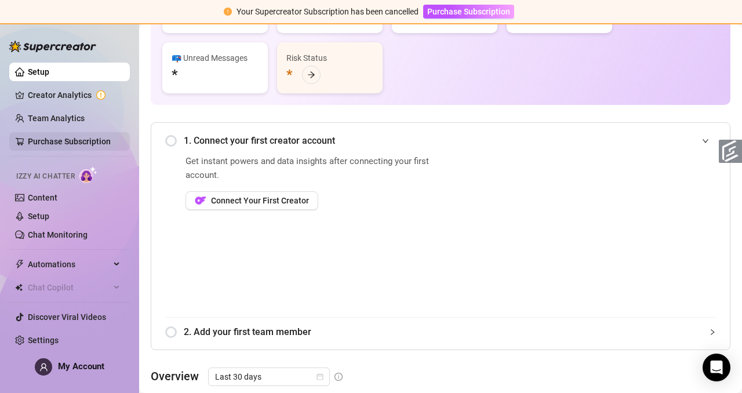
click at [94, 144] on link "Purchase Subscription" at bounding box center [69, 141] width 83 height 9
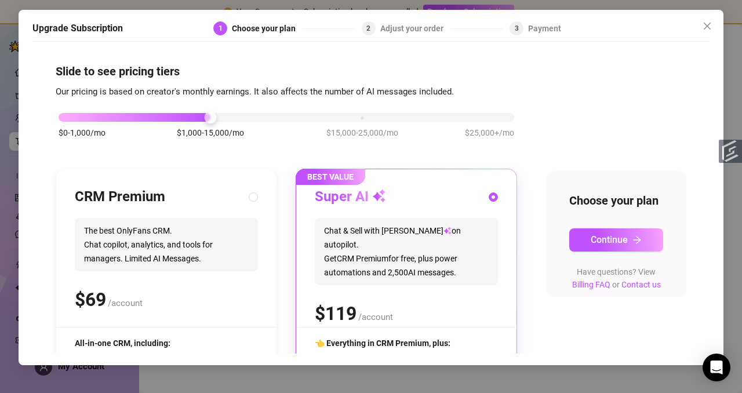
scroll to position [147, 0]
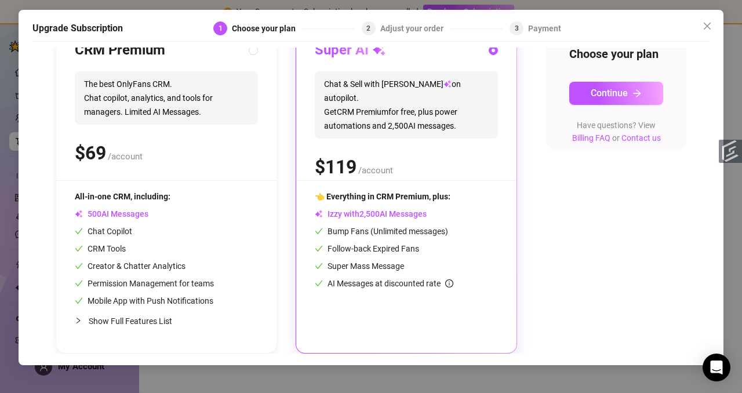
click at [319, 207] on div "Izzy with AI Messages" at bounding box center [406, 213] width 183 height 13
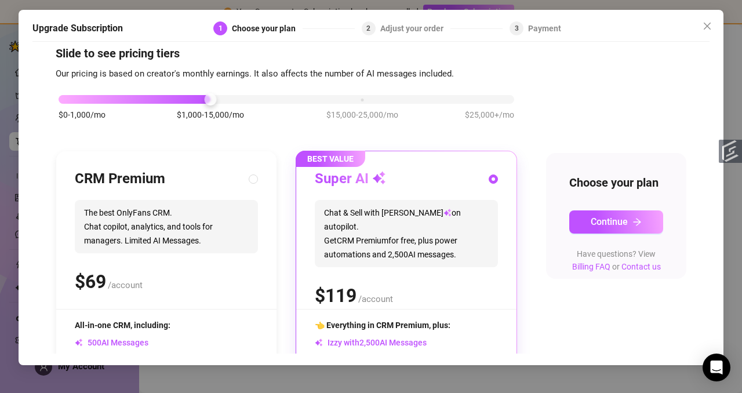
scroll to position [0, 0]
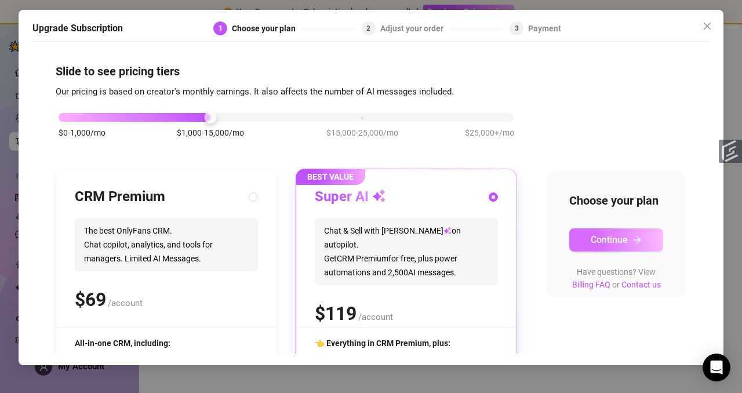
click at [319, 251] on button "Continue" at bounding box center [616, 239] width 94 height 23
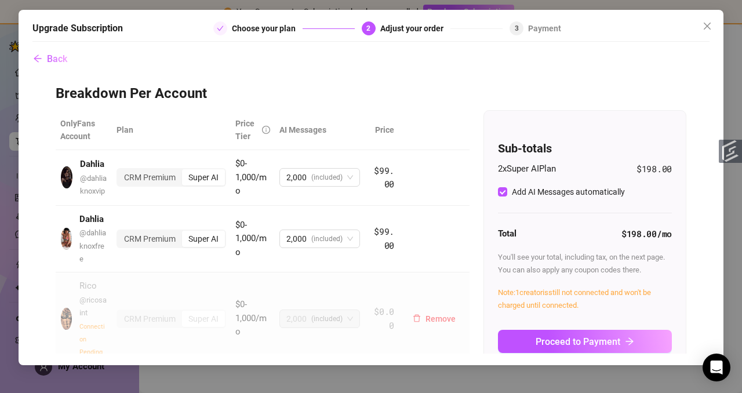
click at [319, 279] on td "Remove" at bounding box center [434, 318] width 71 height 92
click at [319, 279] on span "Remove" at bounding box center [440, 318] width 30 height 9
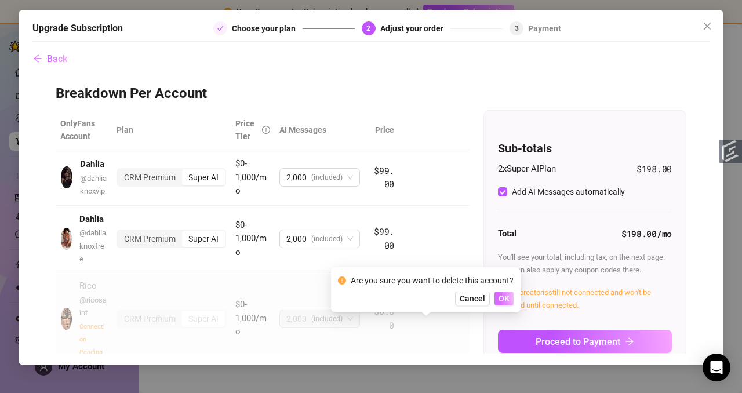
click at [319, 279] on span "OK" at bounding box center [503, 298] width 11 height 9
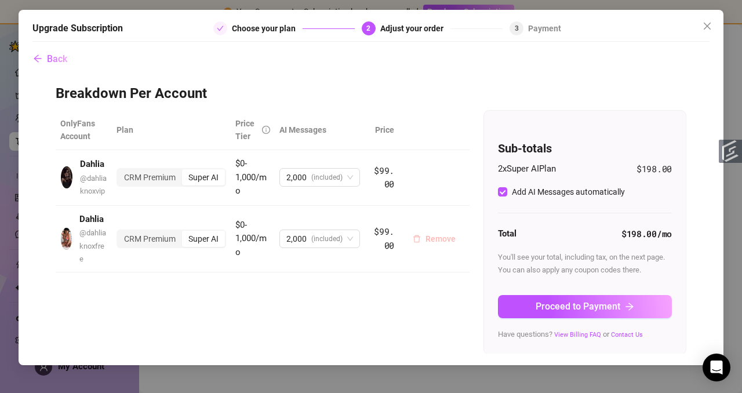
click at [319, 243] on span "Remove" at bounding box center [440, 238] width 30 height 9
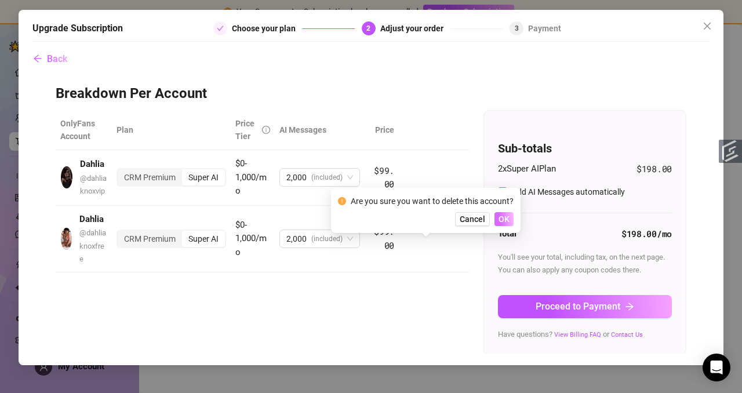
click at [319, 221] on span "OK" at bounding box center [503, 218] width 11 height 9
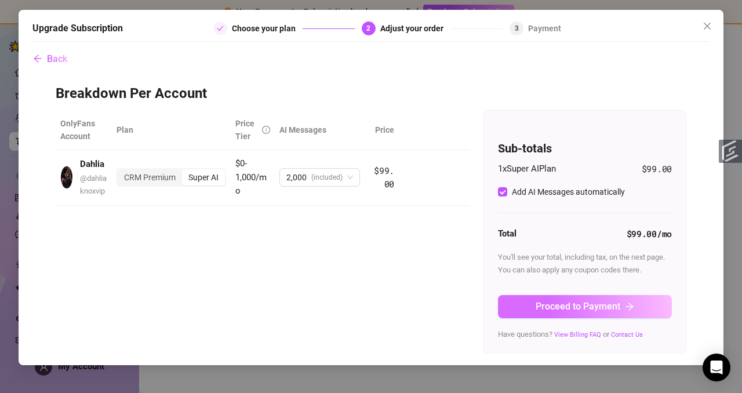
click at [319, 279] on button "Proceed to Payment" at bounding box center [585, 306] width 174 height 23
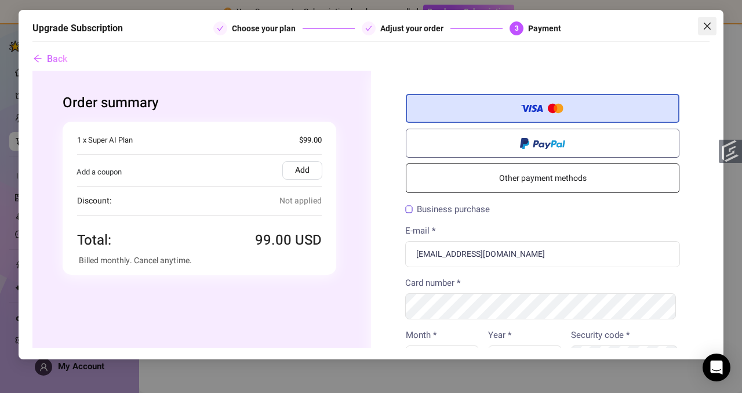
click at [319, 25] on icon "close" at bounding box center [706, 25] width 9 height 9
